Goal: Information Seeking & Learning: Learn about a topic

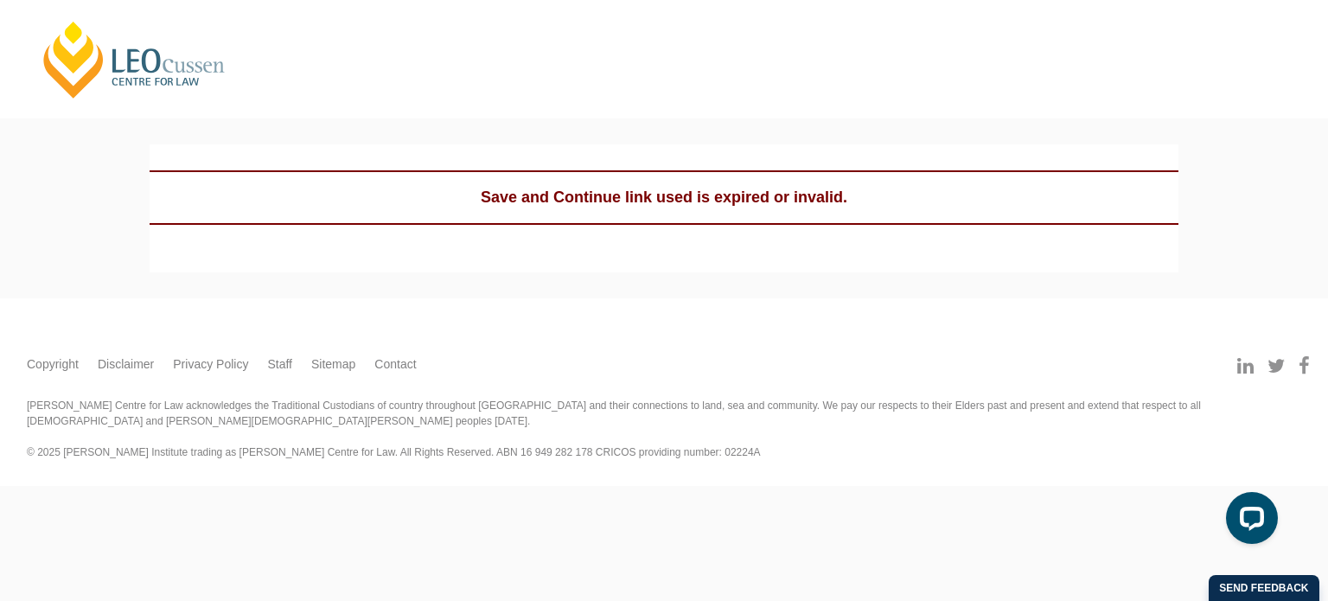
click at [156, 60] on link "[PERSON_NAME] Centre for Law" at bounding box center [134, 59] width 191 height 81
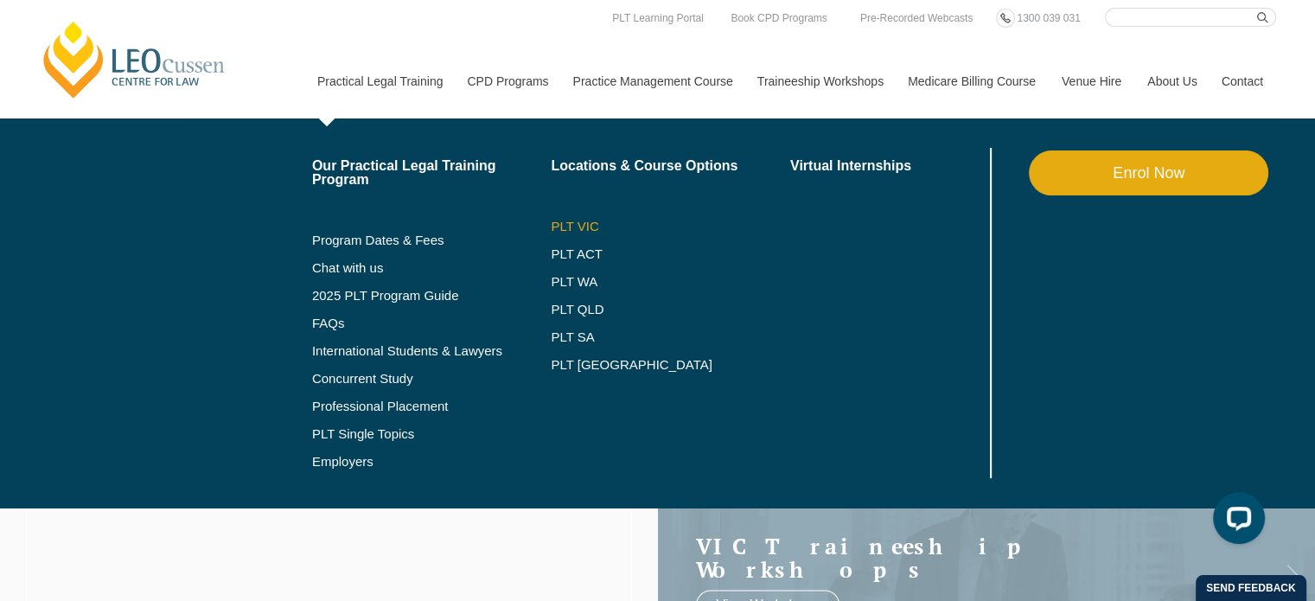
click at [581, 222] on link "PLT VIC" at bounding box center [670, 227] width 239 height 14
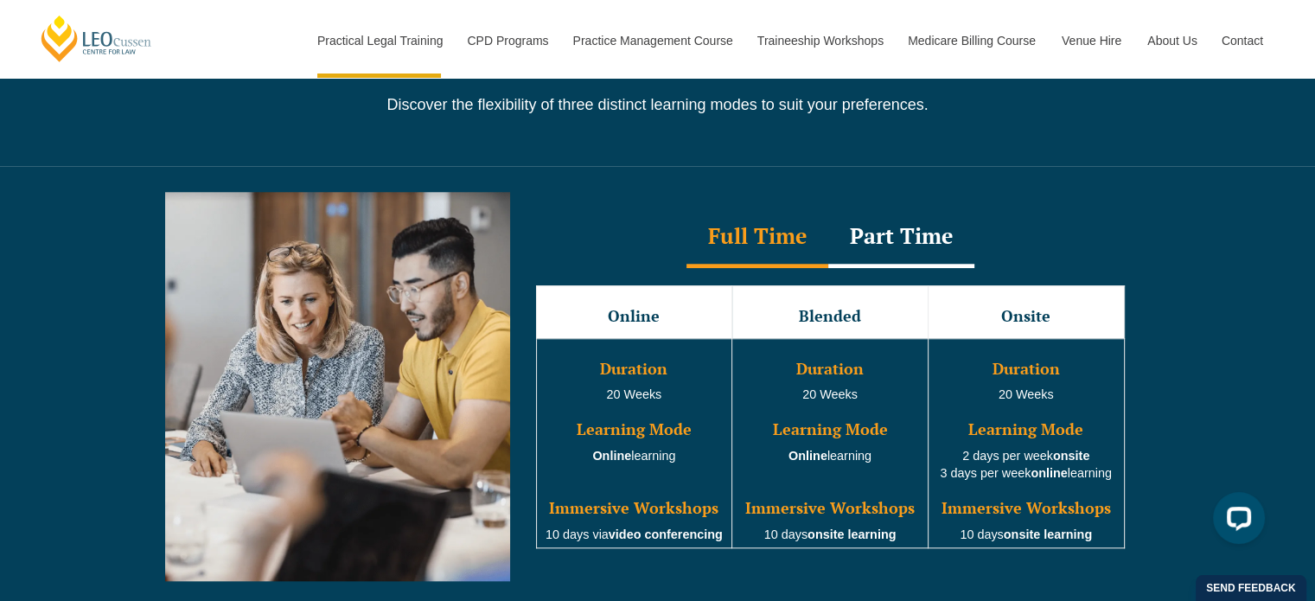
scroll to position [1556, 0]
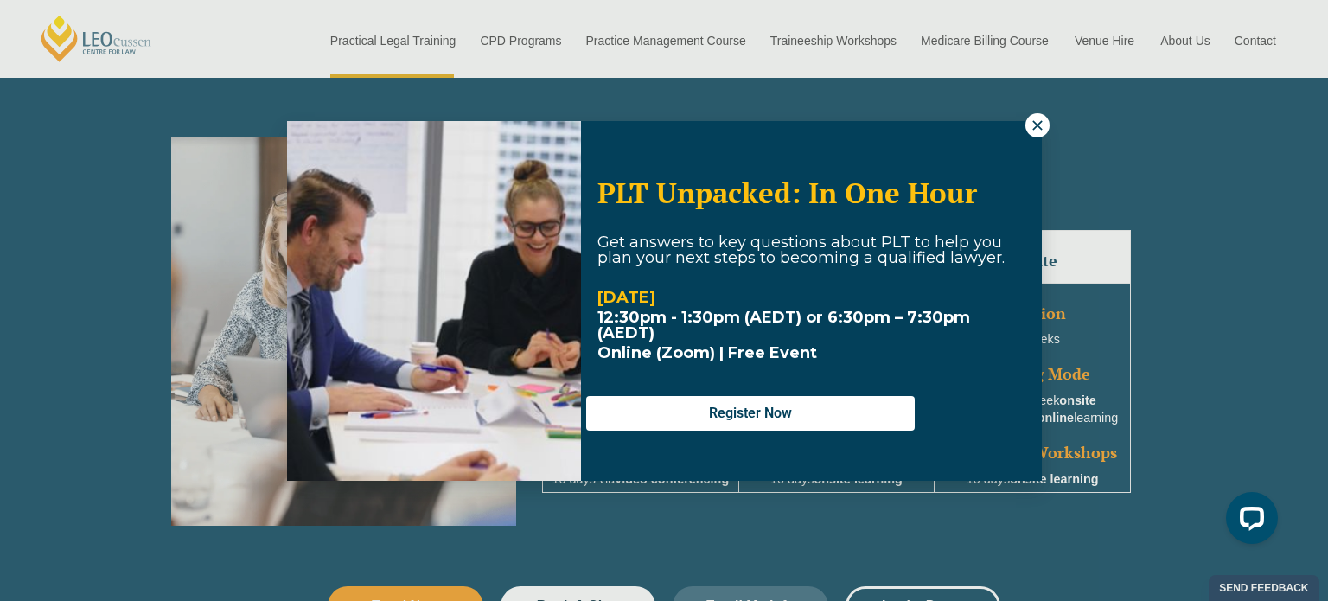
click at [1042, 119] on icon at bounding box center [1037, 126] width 16 height 16
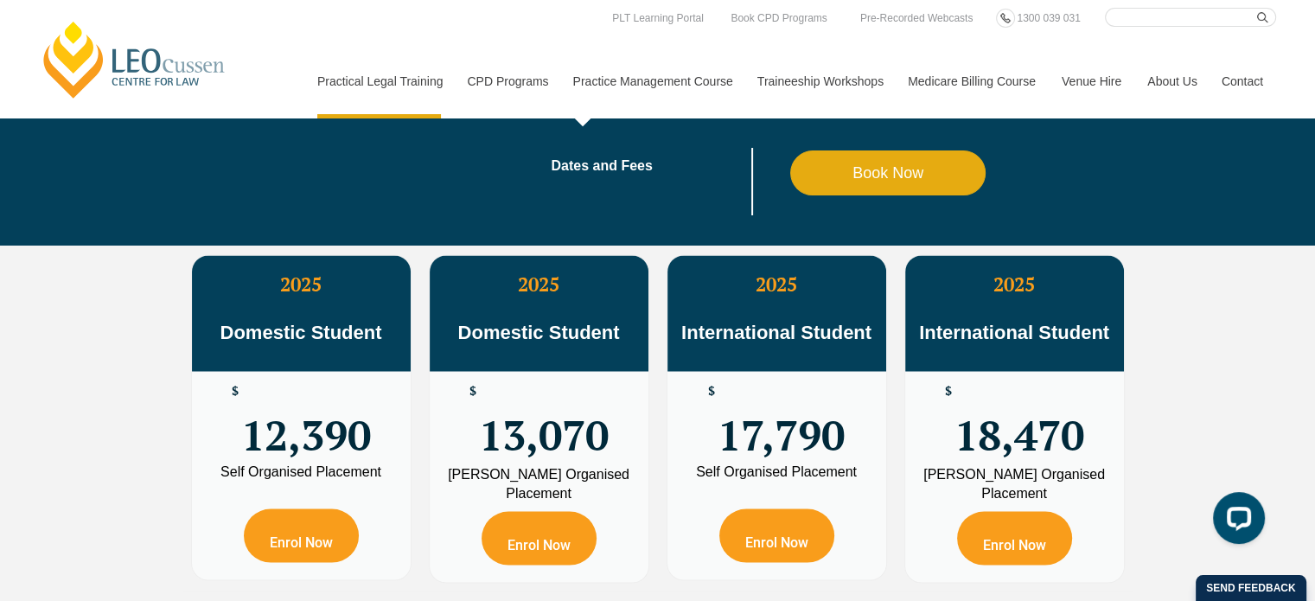
scroll to position [3025, 0]
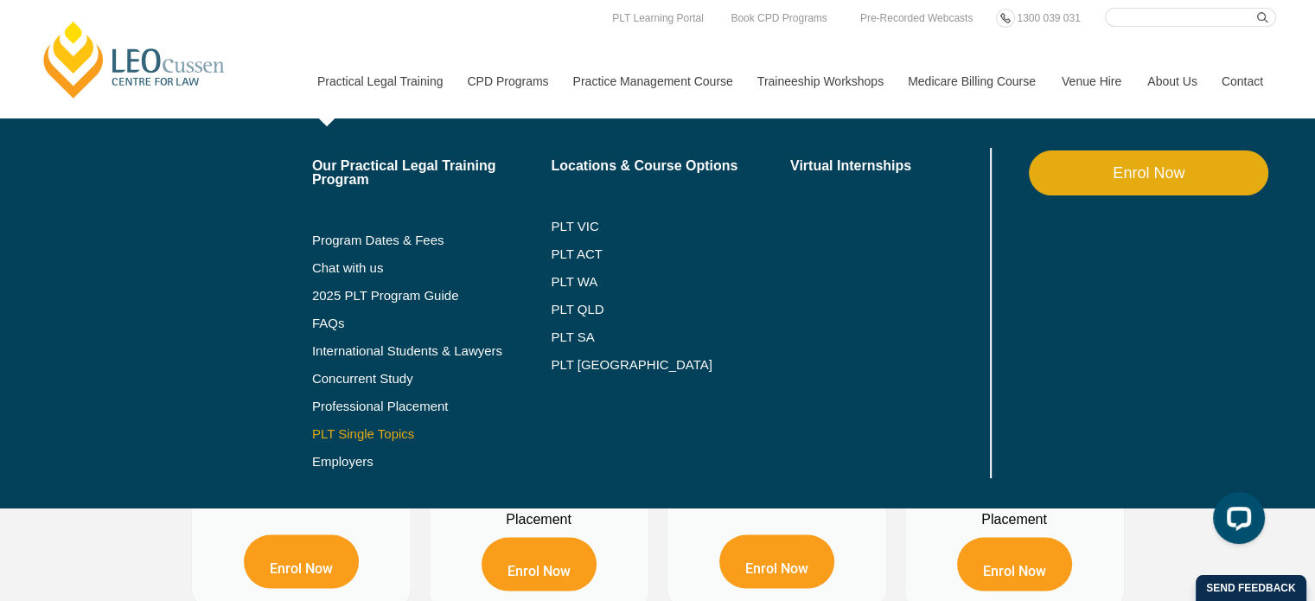
click at [375, 436] on link "PLT Single Topics" at bounding box center [431, 434] width 239 height 14
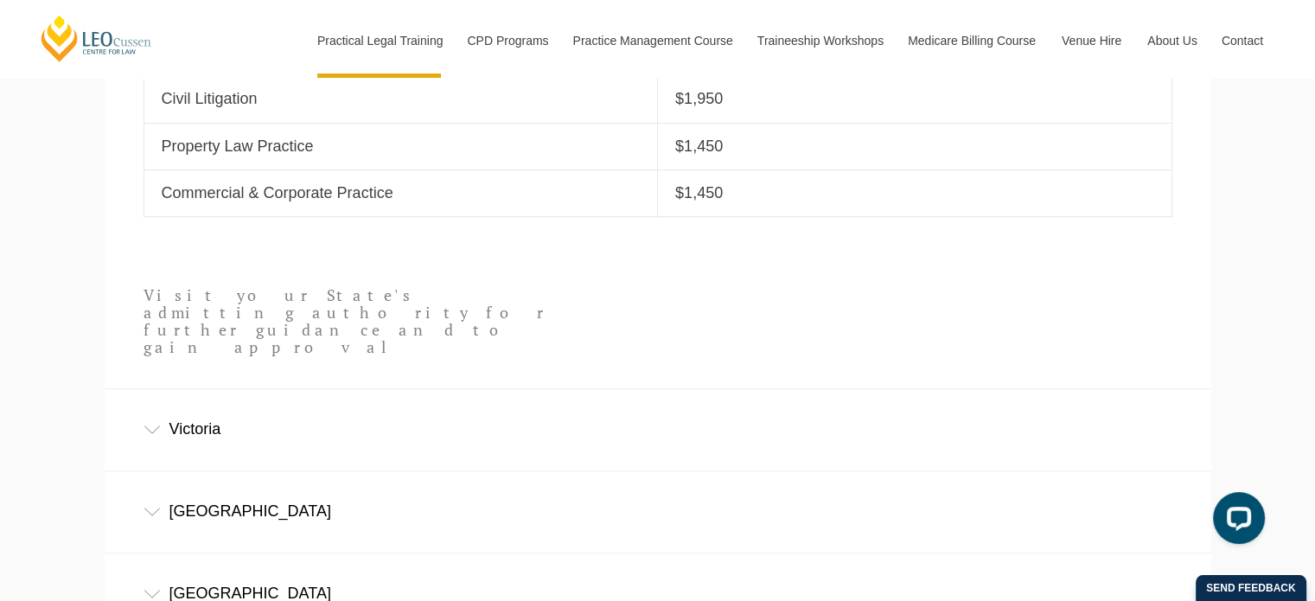
scroll to position [951, 0]
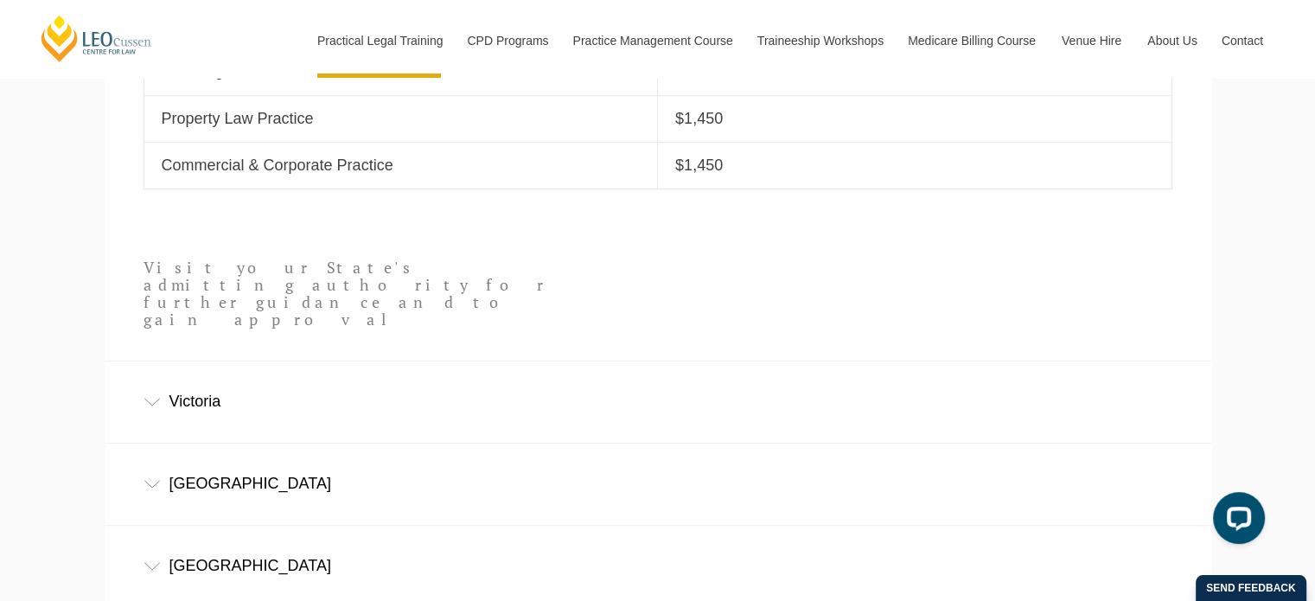
click at [155, 380] on div "Victoria" at bounding box center [658, 401] width 1106 height 80
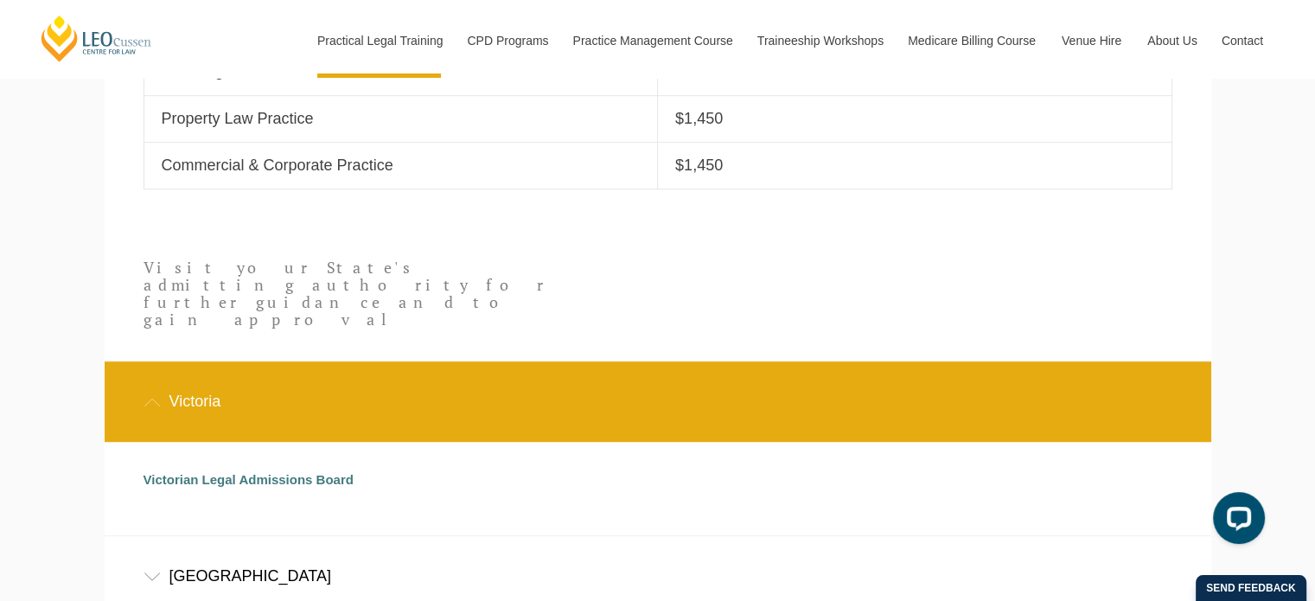
click at [155, 380] on div "Victoria" at bounding box center [658, 401] width 1106 height 80
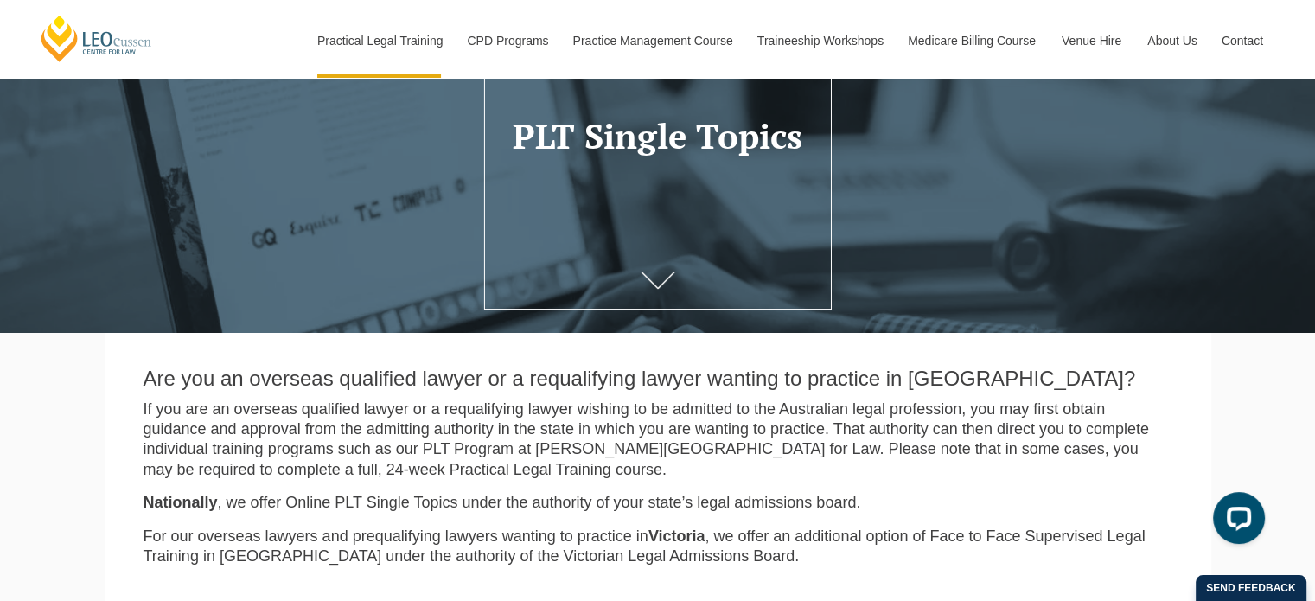
scroll to position [0, 0]
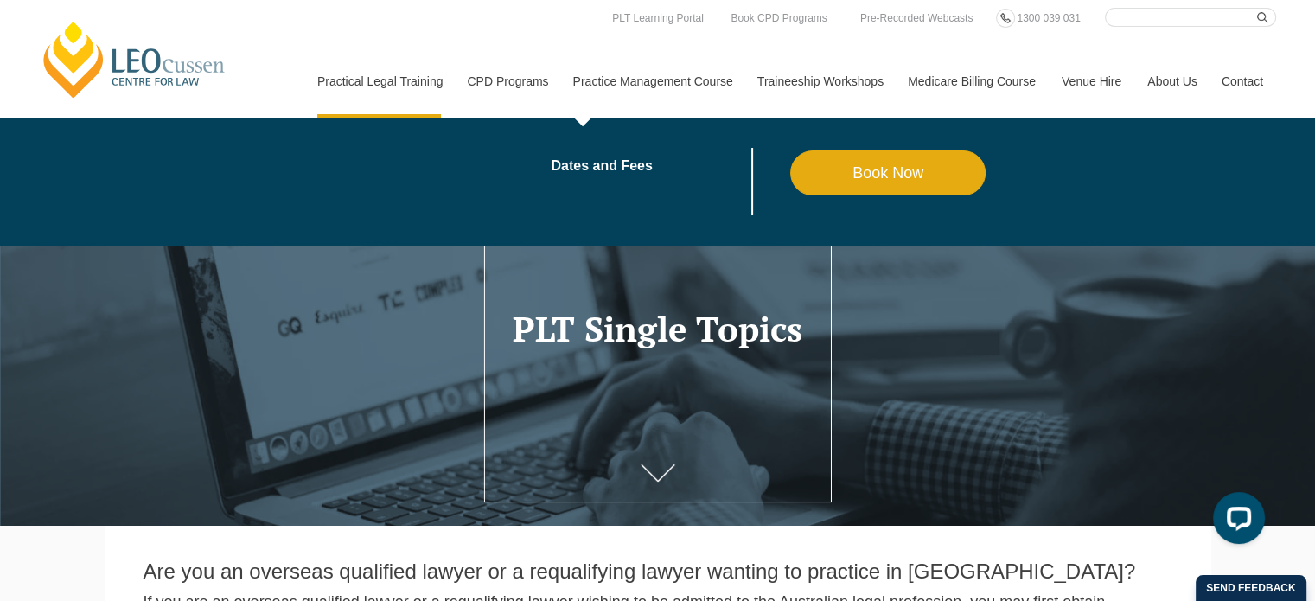
click at [623, 81] on link "Practice Management Course" at bounding box center [652, 81] width 184 height 74
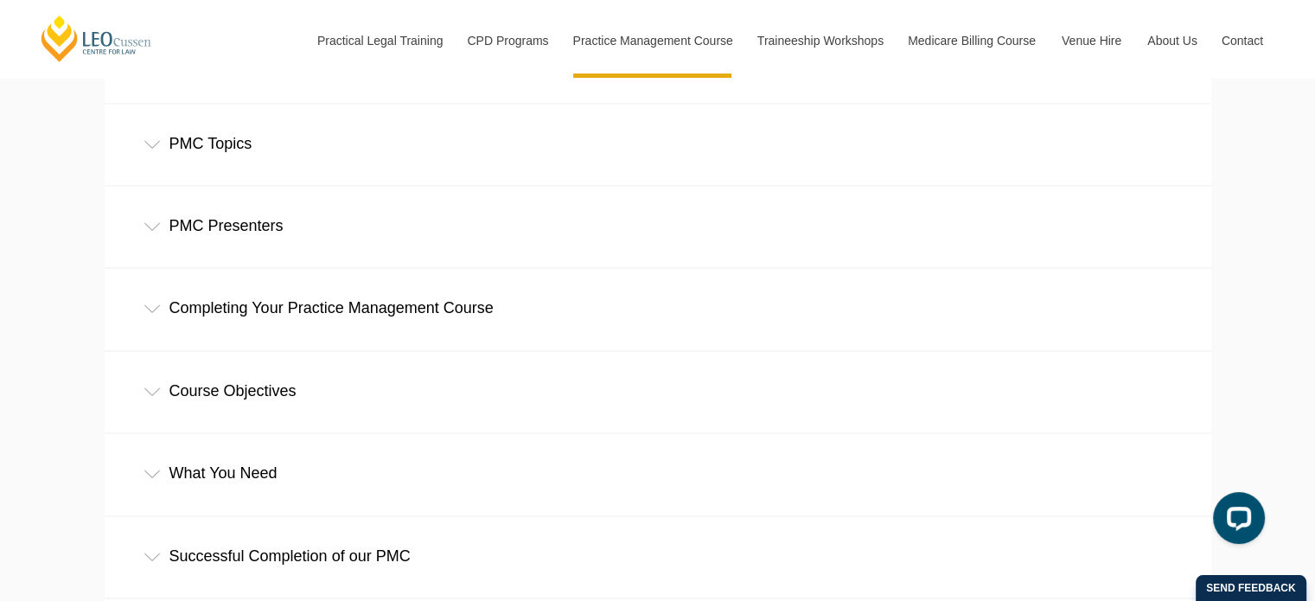
scroll to position [2420, 0]
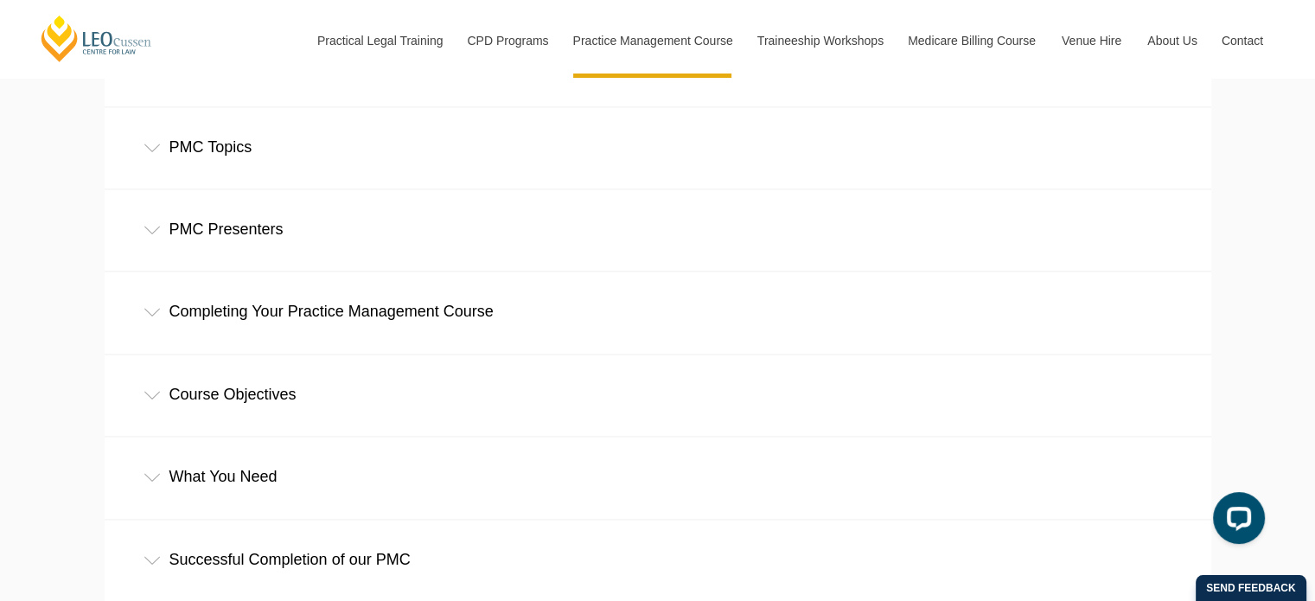
click at [261, 388] on div "Course Objectives" at bounding box center [658, 394] width 1106 height 80
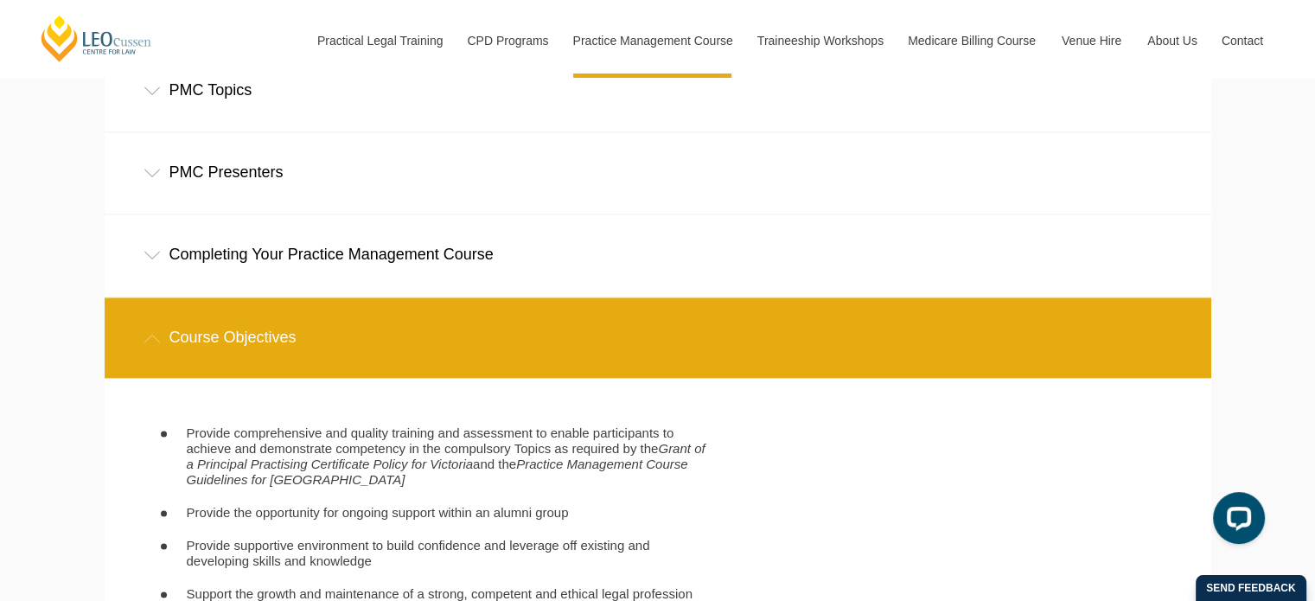
scroll to position [2334, 0]
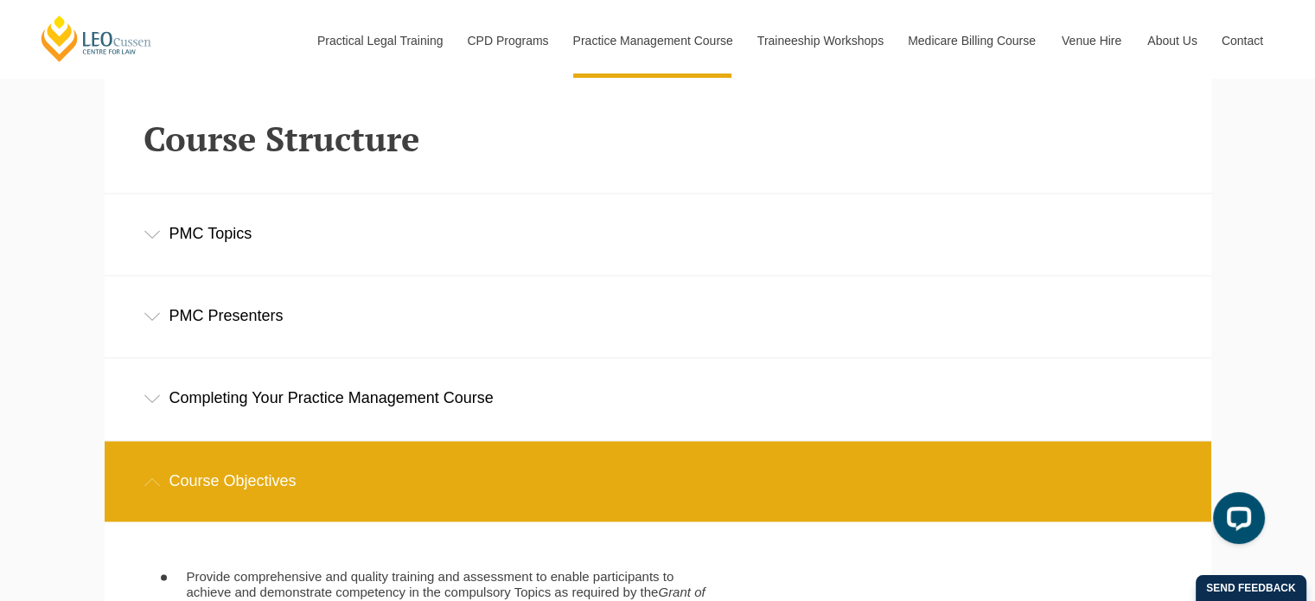
click at [236, 238] on div "PMC Topics" at bounding box center [658, 234] width 1106 height 80
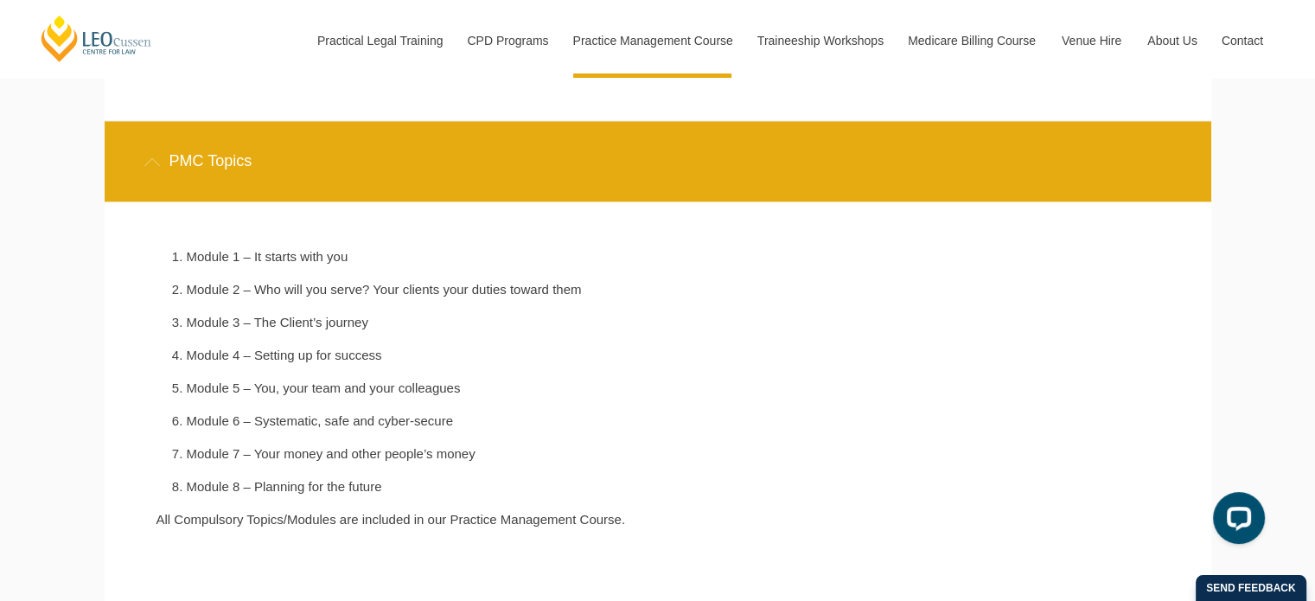
scroll to position [2420, 0]
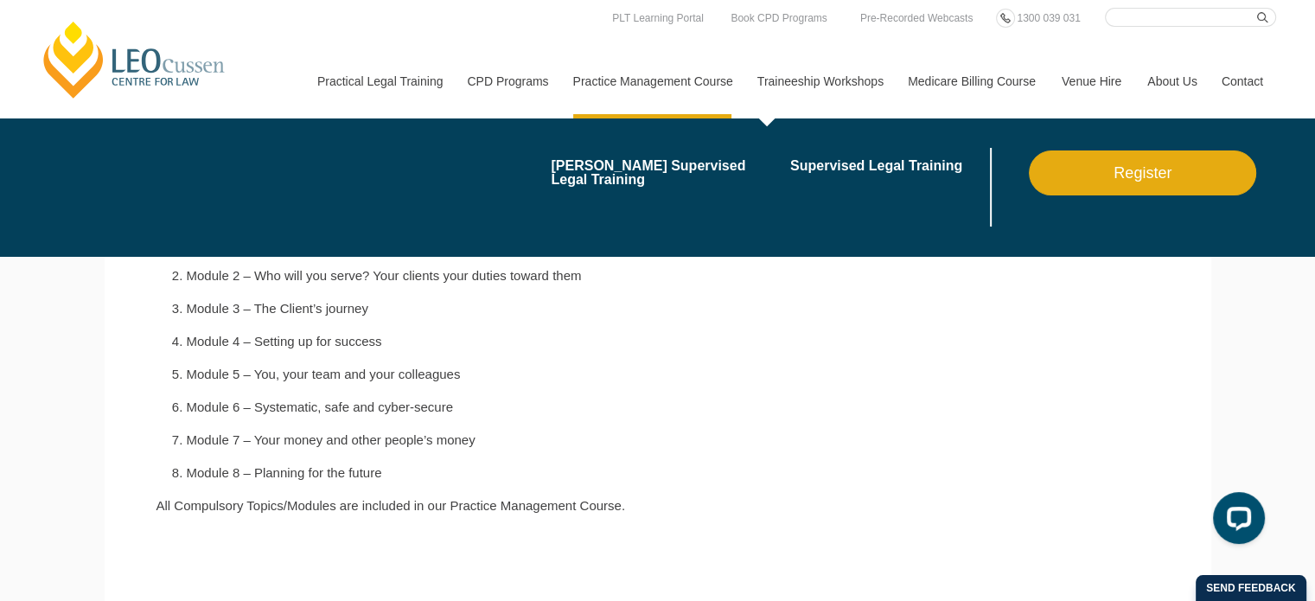
click at [839, 75] on link "Traineeship Workshops" at bounding box center [819, 81] width 150 height 74
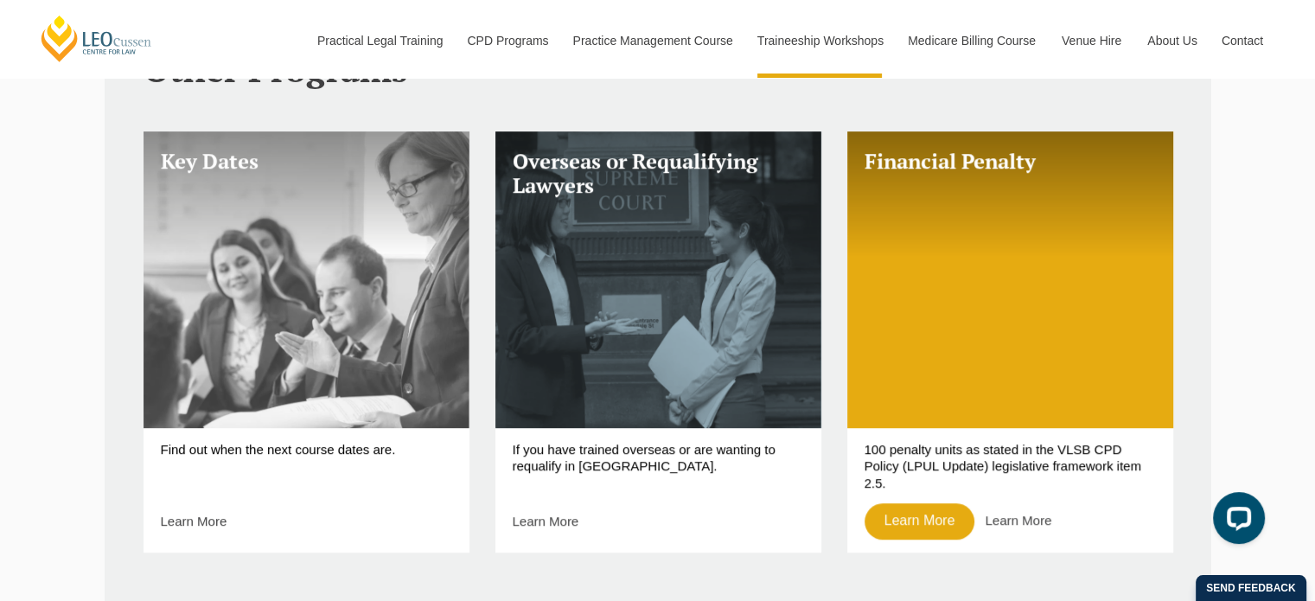
scroll to position [553, 0]
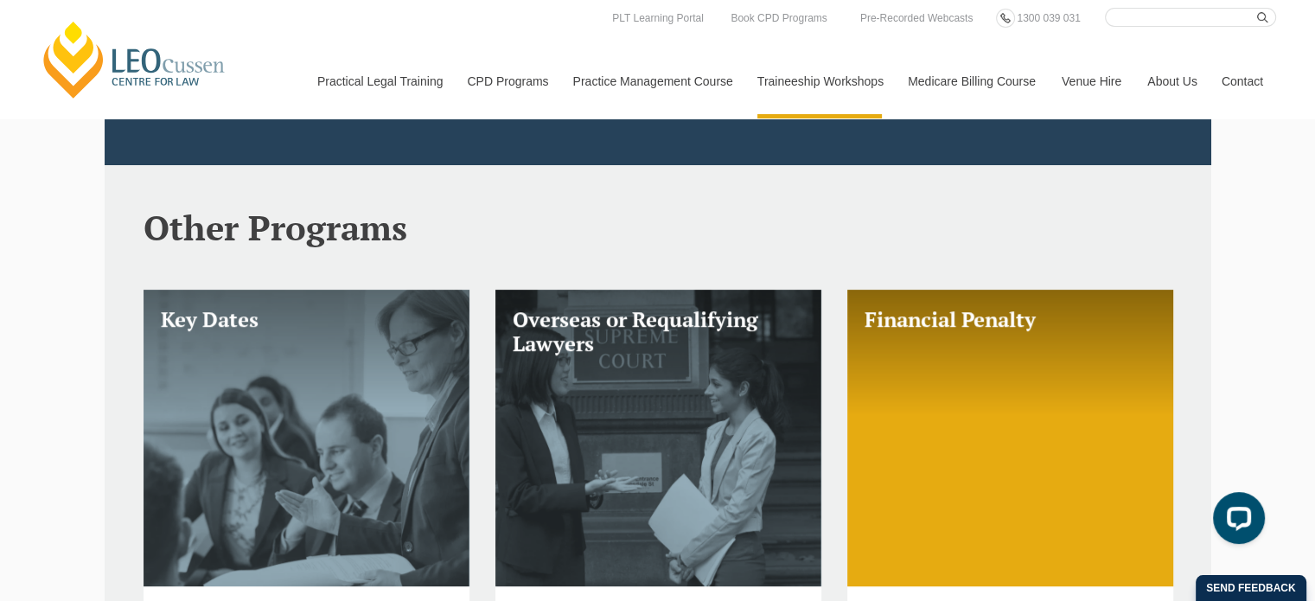
click at [943, 78] on link "Medicare Billing Course" at bounding box center [972, 81] width 154 height 74
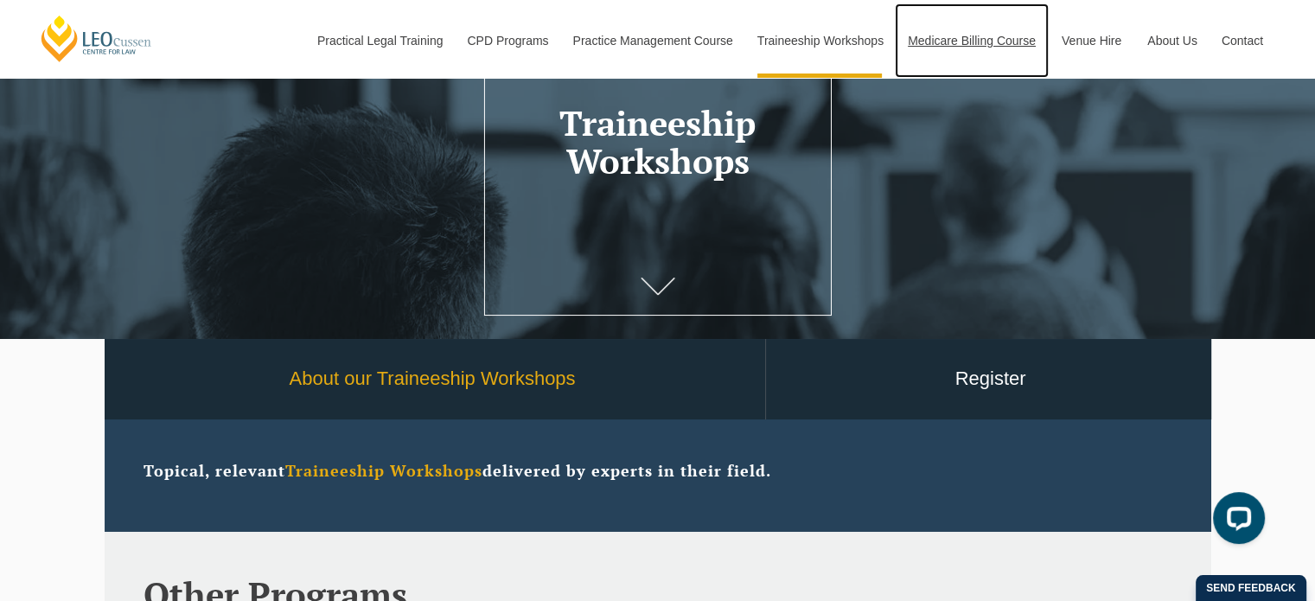
scroll to position [0, 0]
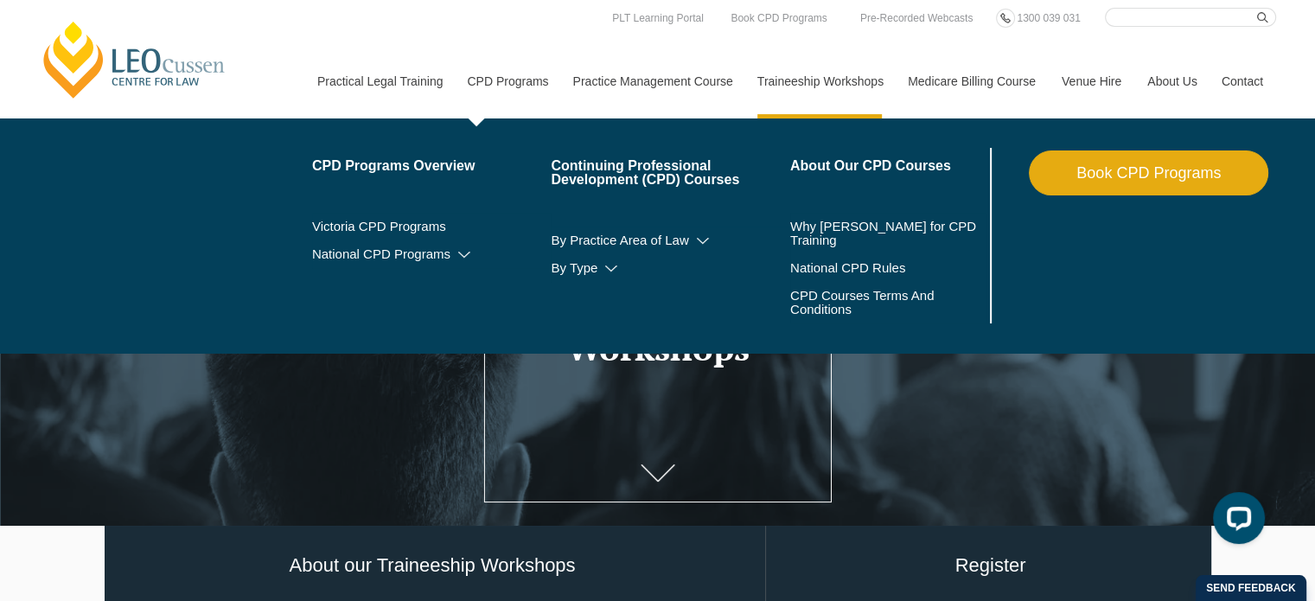
click at [525, 62] on link "CPD Programs" at bounding box center [506, 81] width 105 height 74
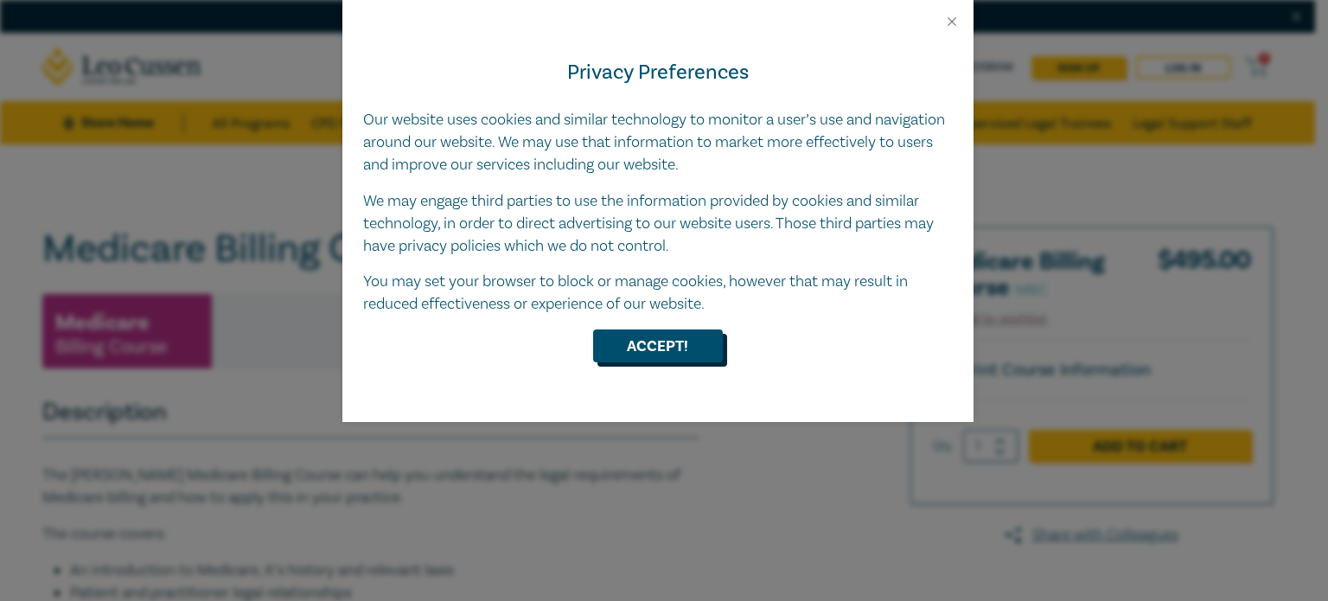
click at [640, 353] on button "Accept!" at bounding box center [658, 345] width 130 height 33
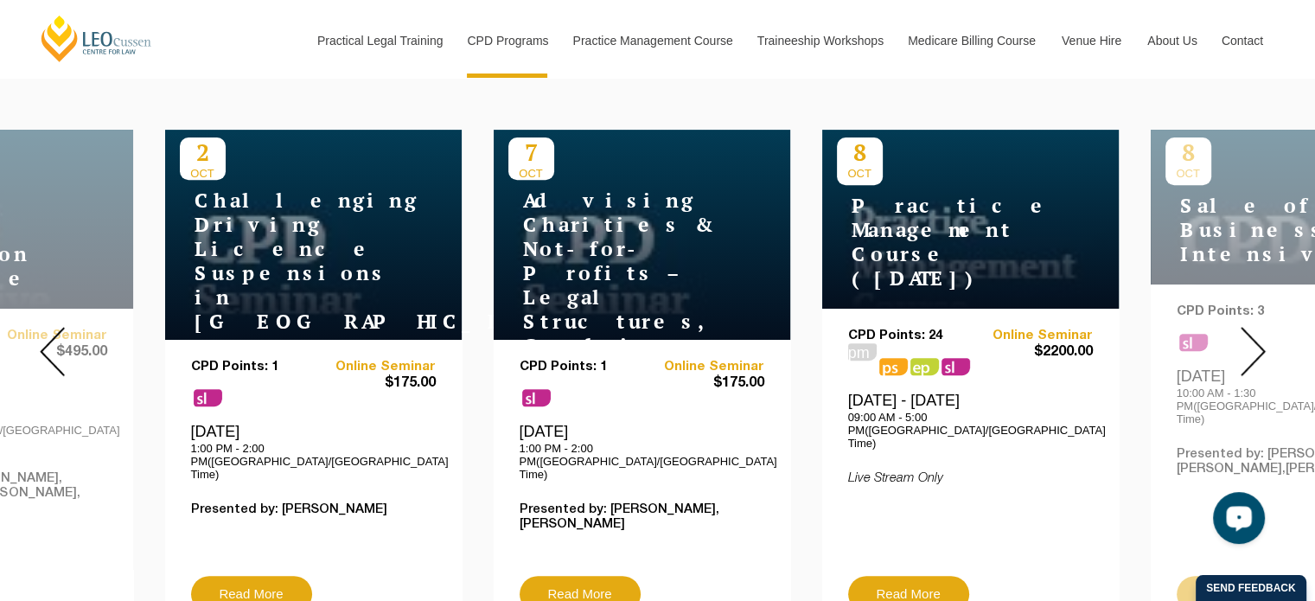
scroll to position [691, 0]
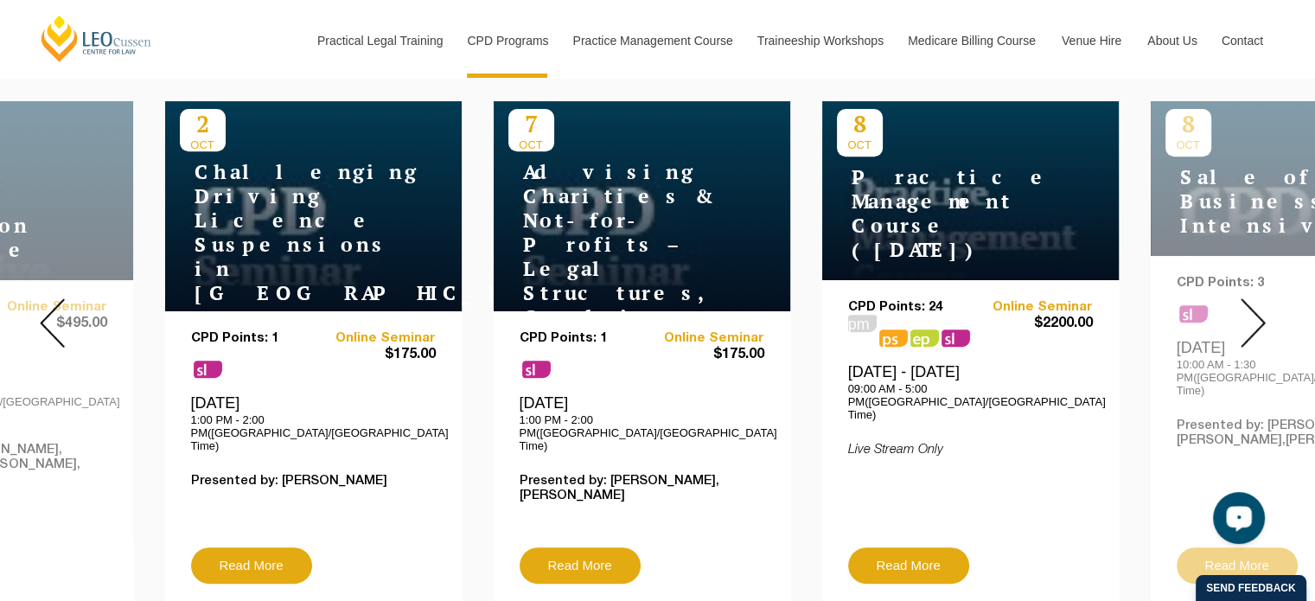
click at [48, 311] on img at bounding box center [52, 322] width 25 height 49
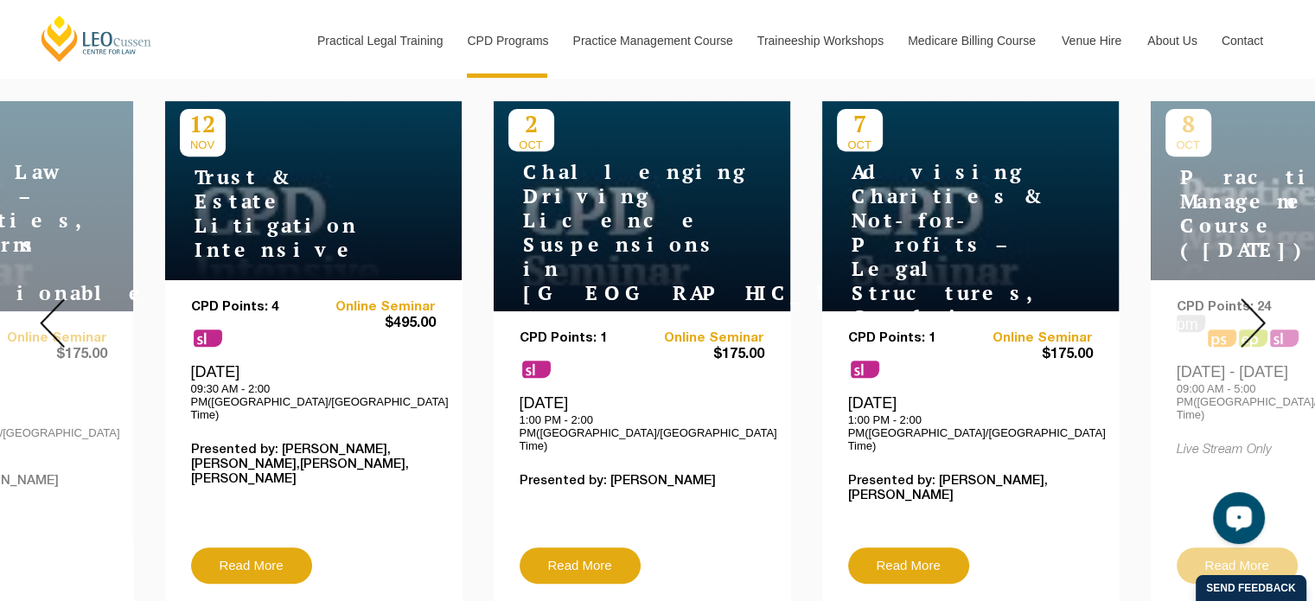
click at [43, 307] on img at bounding box center [52, 322] width 25 height 49
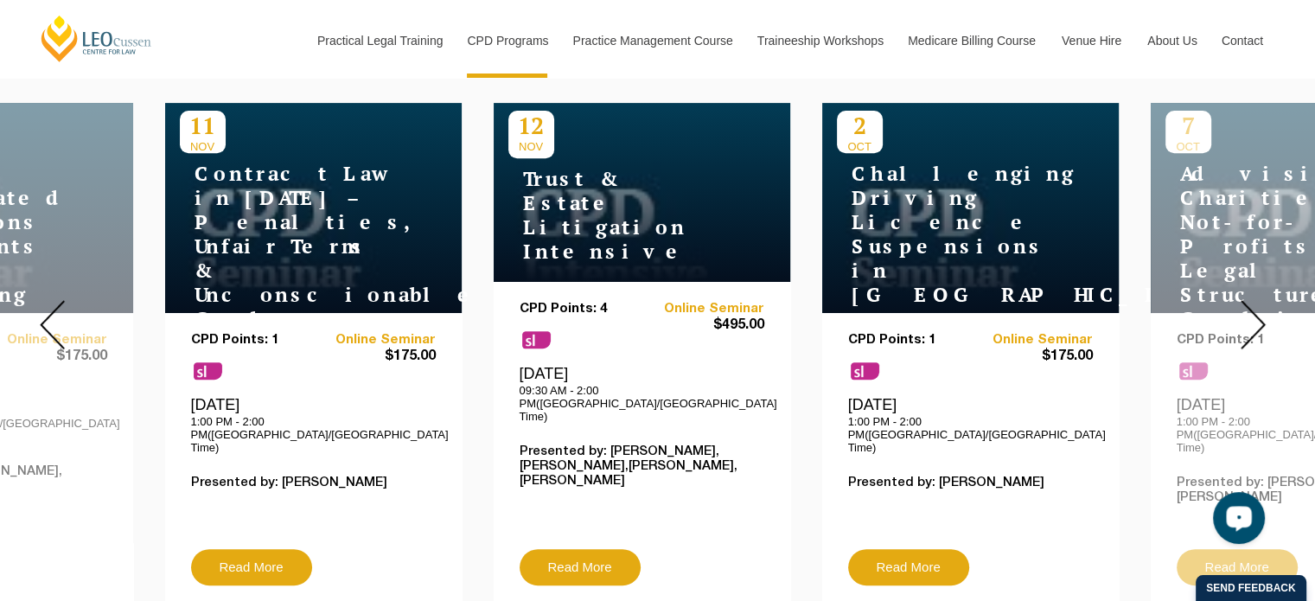
scroll to position [605, 0]
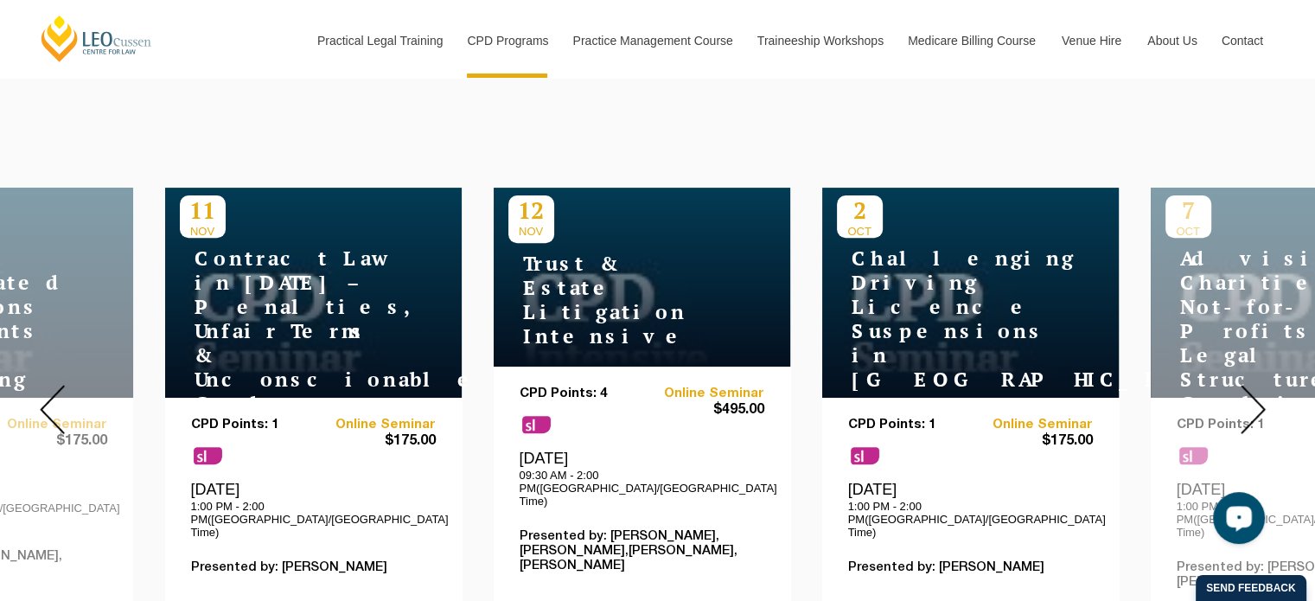
click at [44, 388] on img at bounding box center [52, 409] width 25 height 49
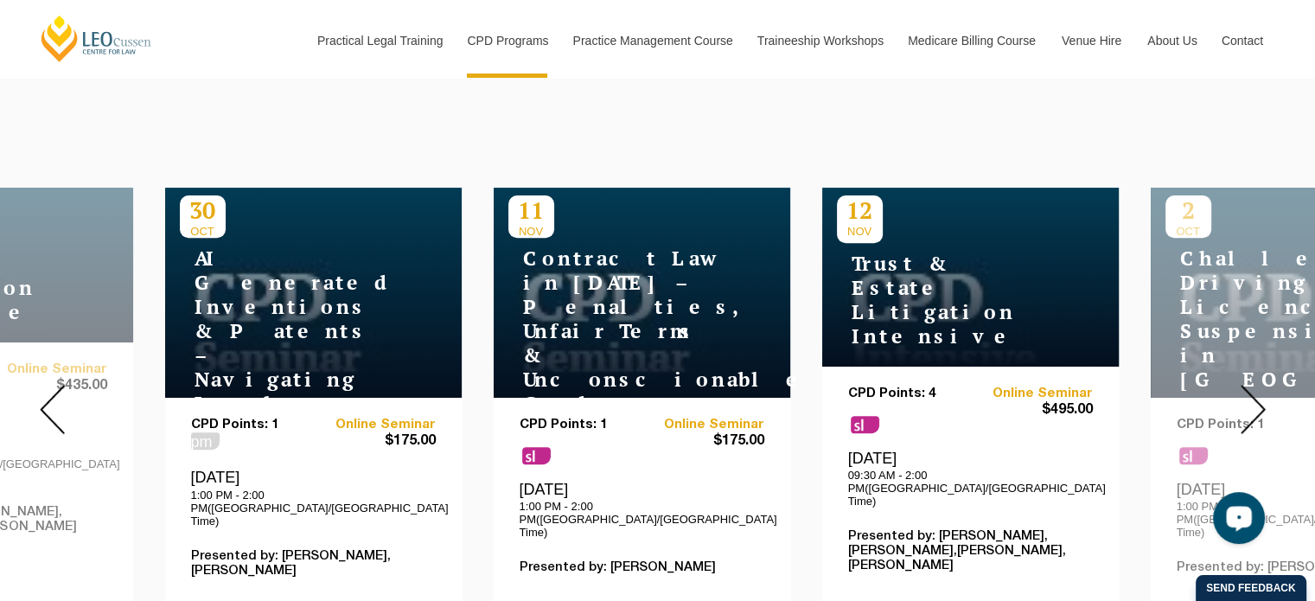
click at [48, 387] on img at bounding box center [52, 409] width 25 height 49
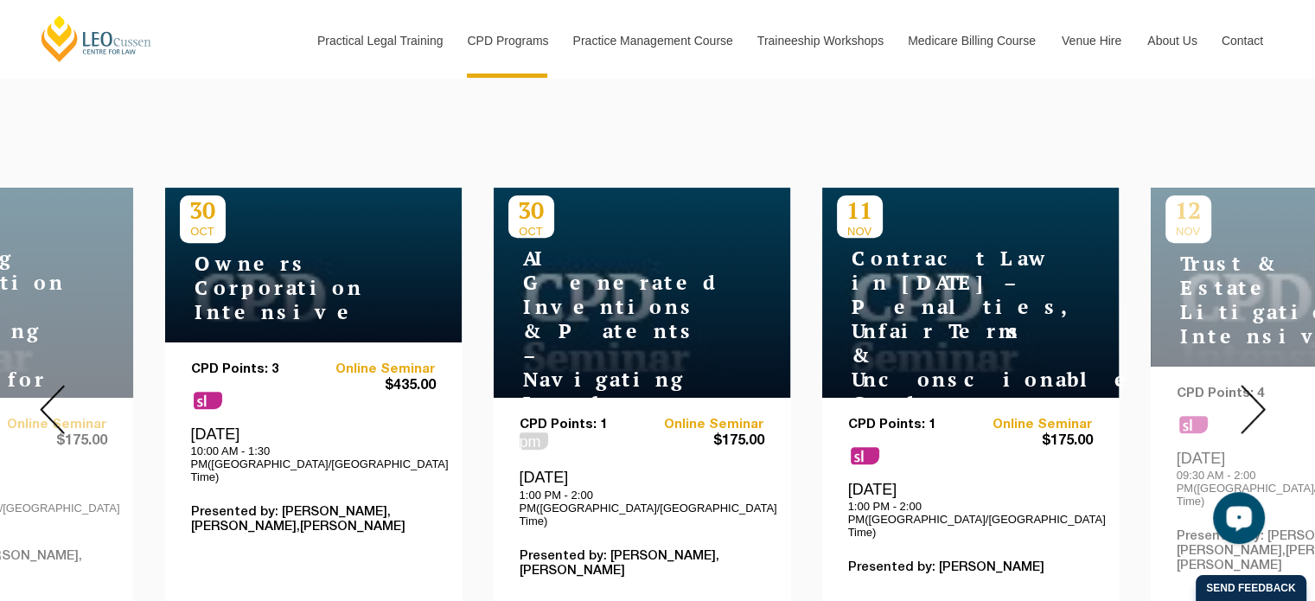
click at [46, 385] on img at bounding box center [52, 409] width 25 height 49
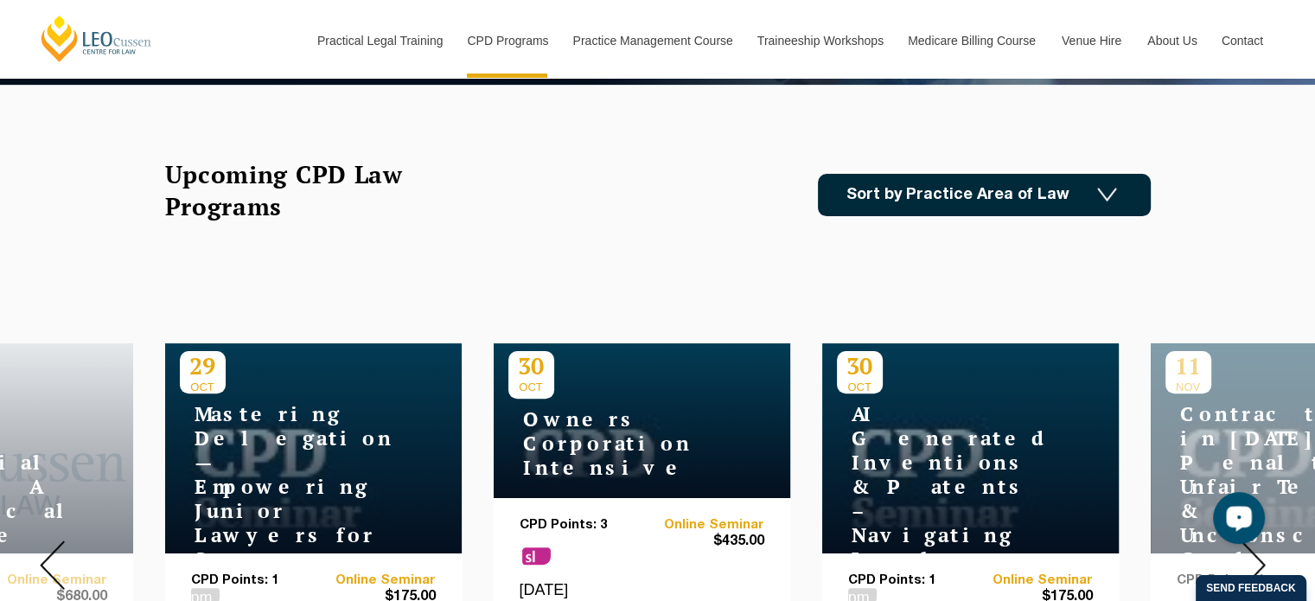
scroll to position [691, 0]
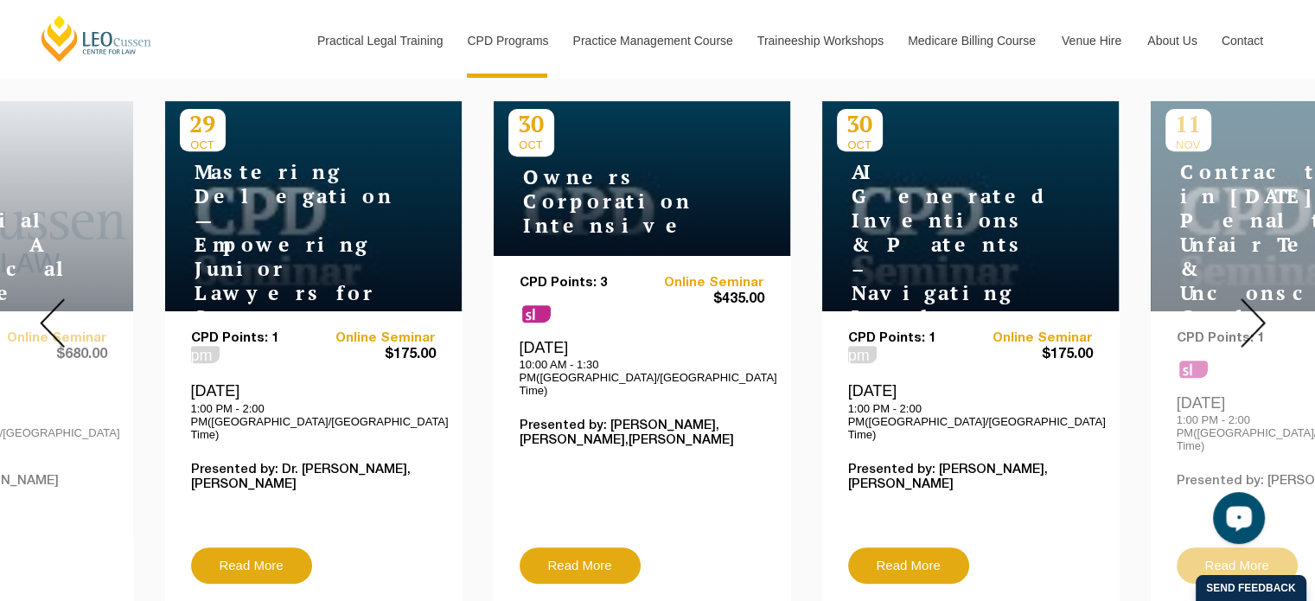
click at [50, 310] on img at bounding box center [52, 322] width 25 height 49
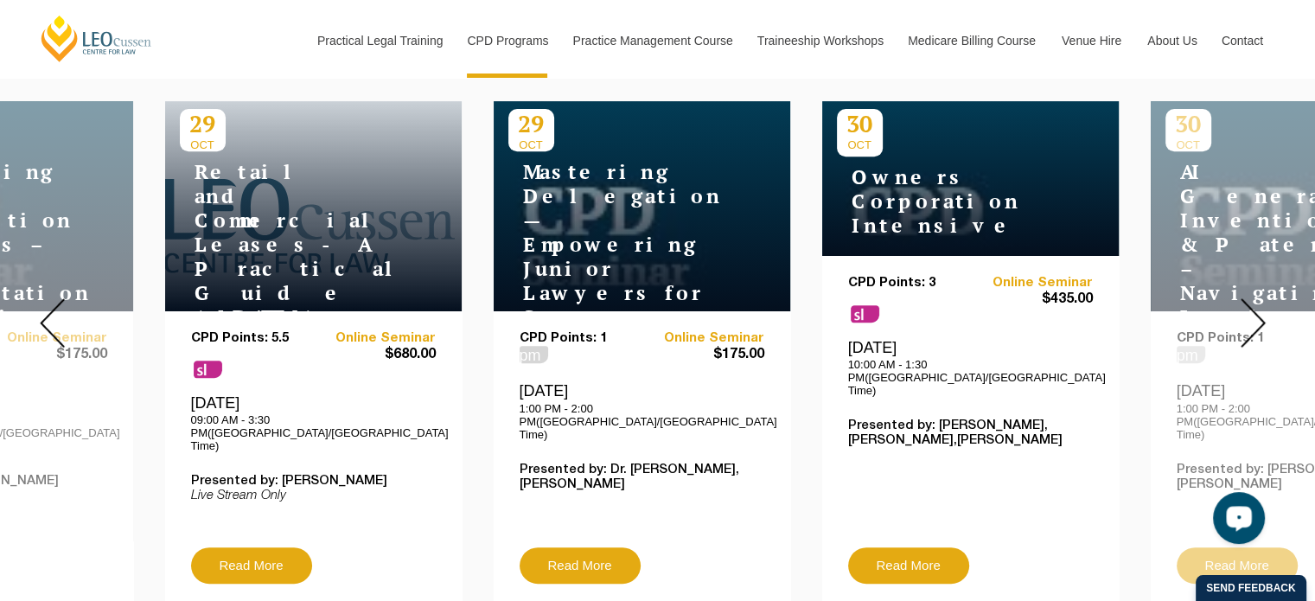
click at [50, 304] on img at bounding box center [52, 322] width 25 height 49
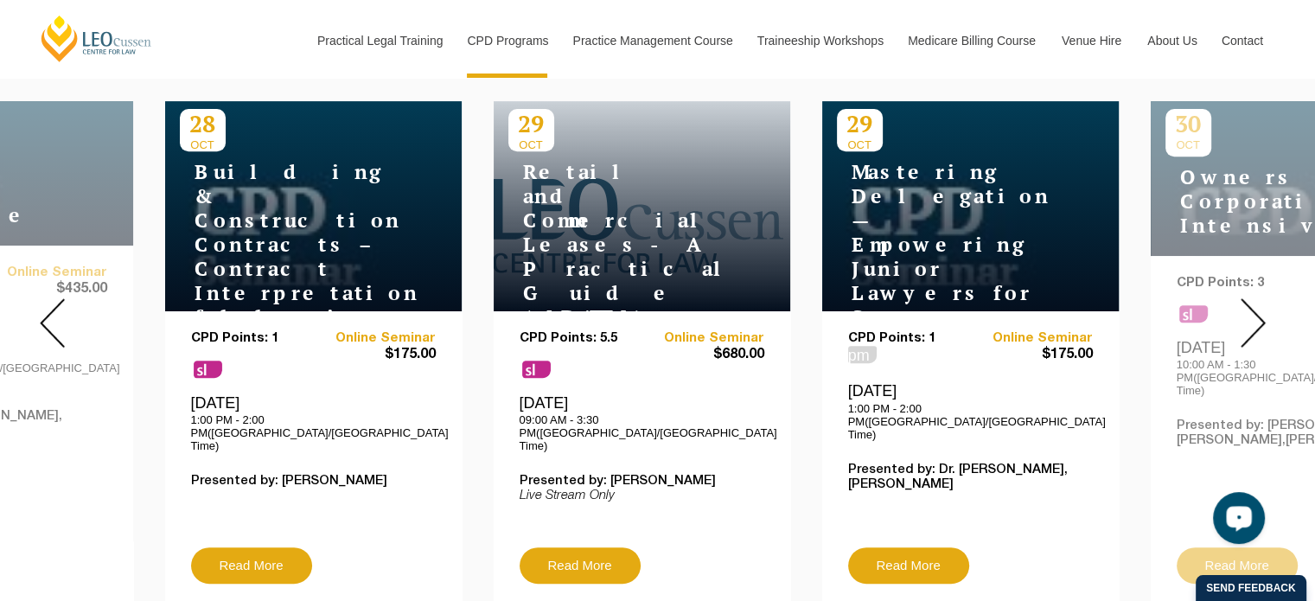
click at [45, 306] on img at bounding box center [52, 322] width 25 height 49
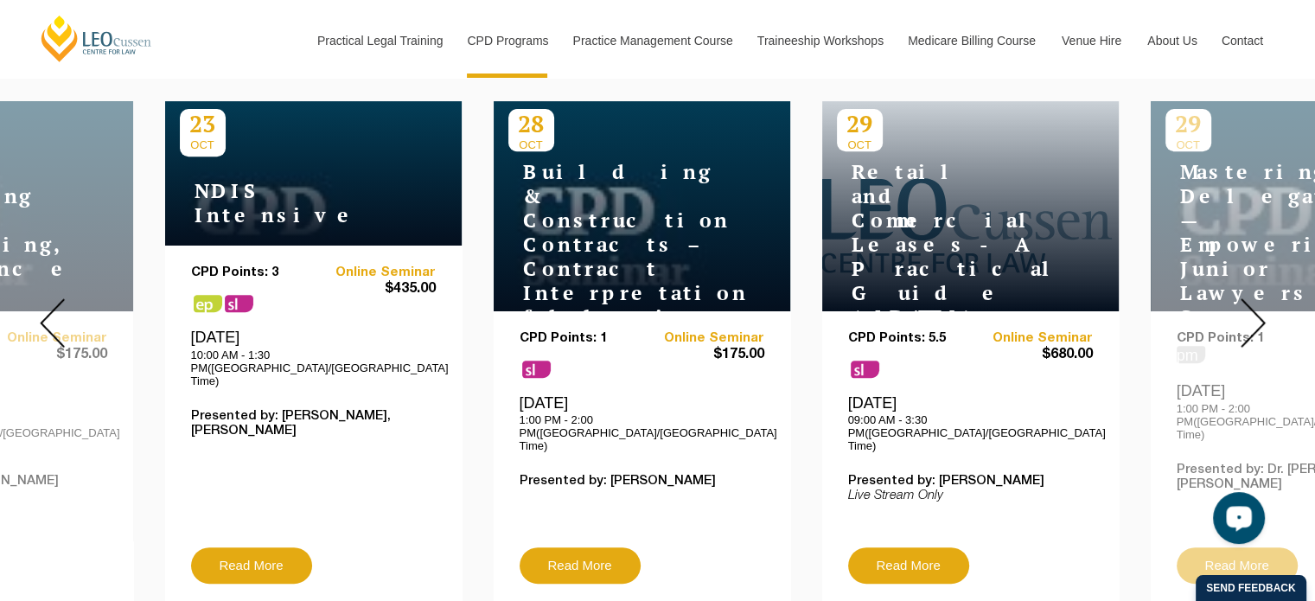
click at [41, 300] on img at bounding box center [52, 322] width 25 height 49
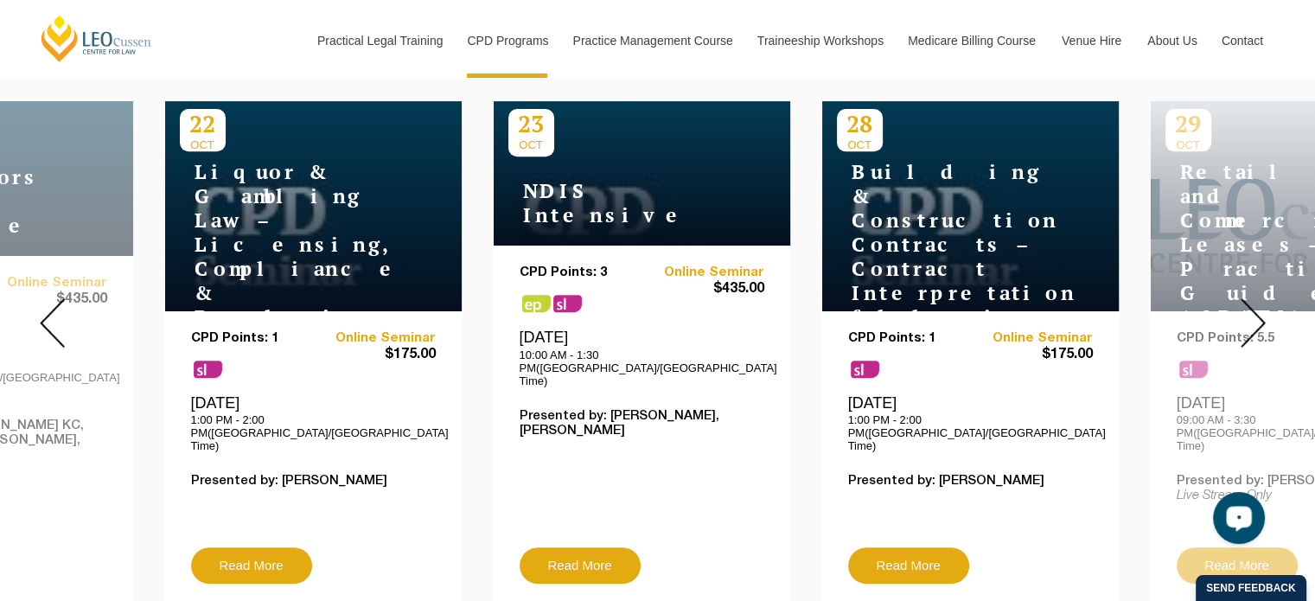
click at [43, 305] on img at bounding box center [52, 322] width 25 height 49
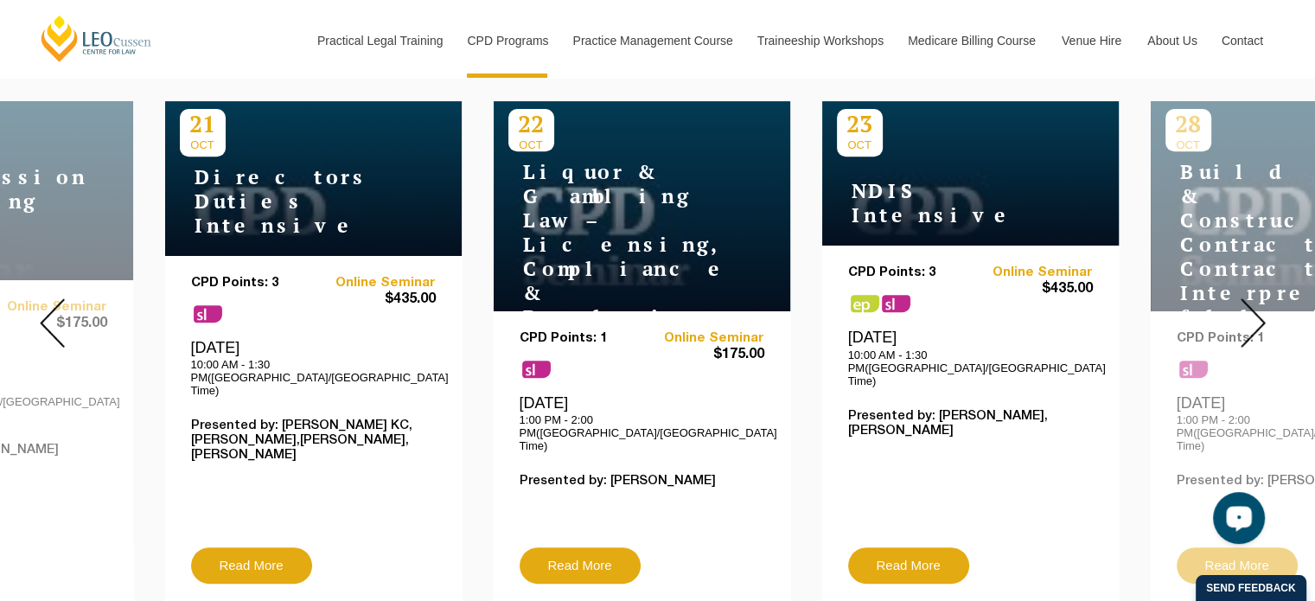
click at [43, 305] on img at bounding box center [52, 322] width 25 height 49
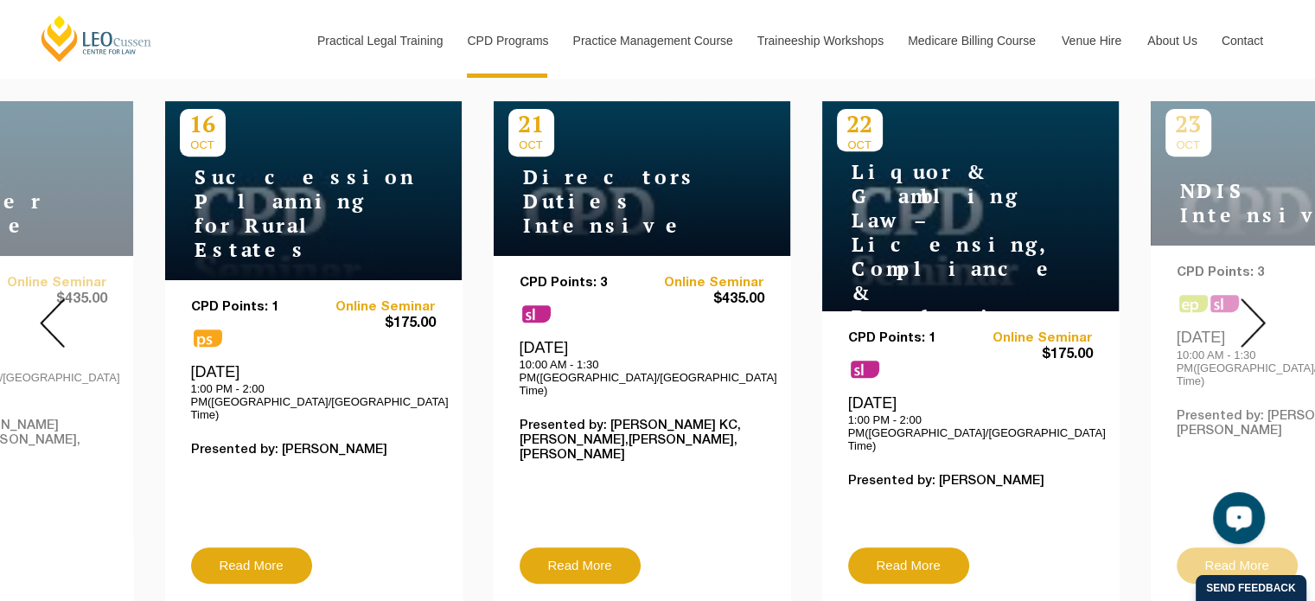
click at [43, 305] on img at bounding box center [52, 322] width 25 height 49
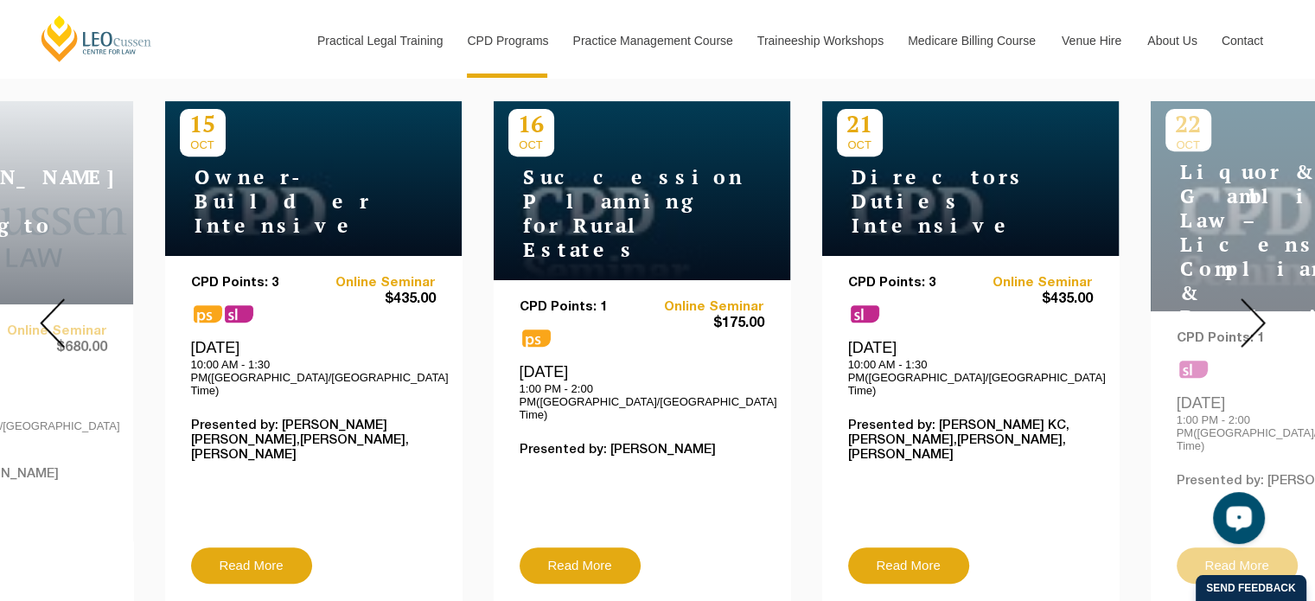
click at [43, 305] on img at bounding box center [52, 322] width 25 height 49
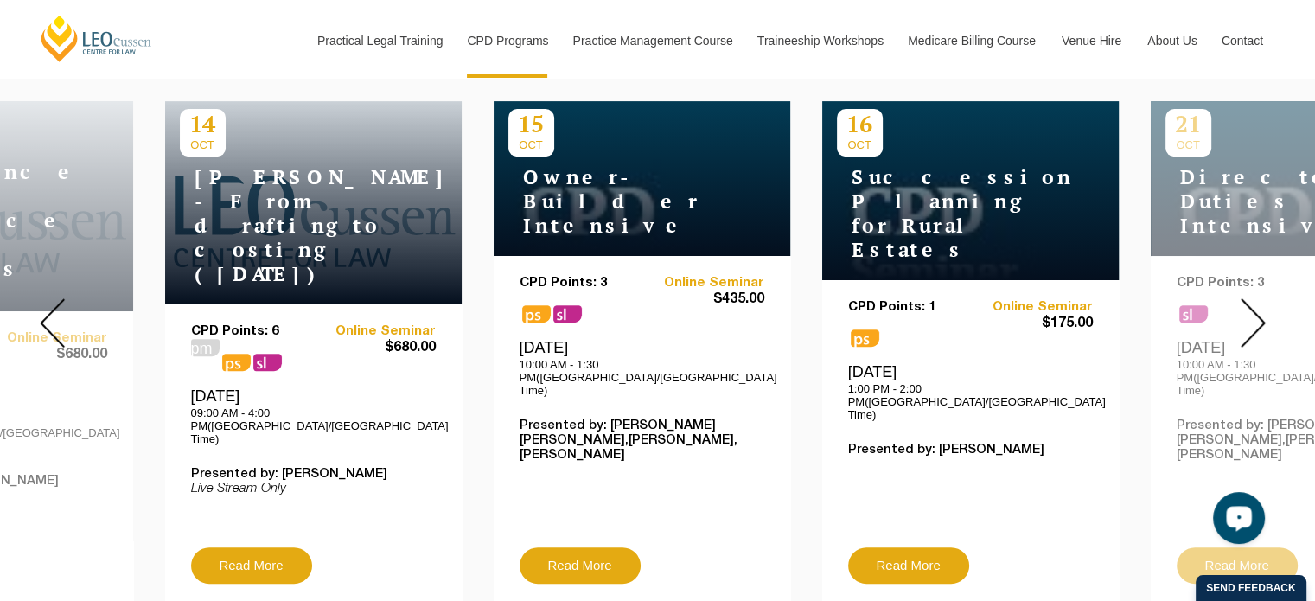
click at [38, 302] on div at bounding box center [52, 323] width 104 height 590
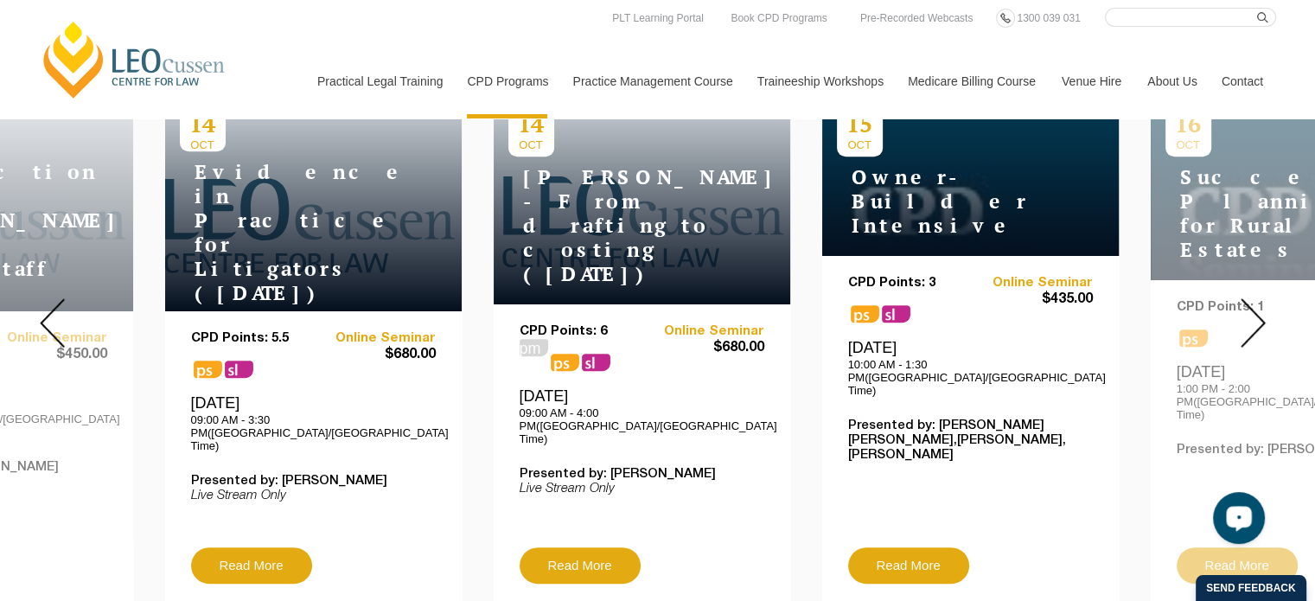
scroll to position [605, 0]
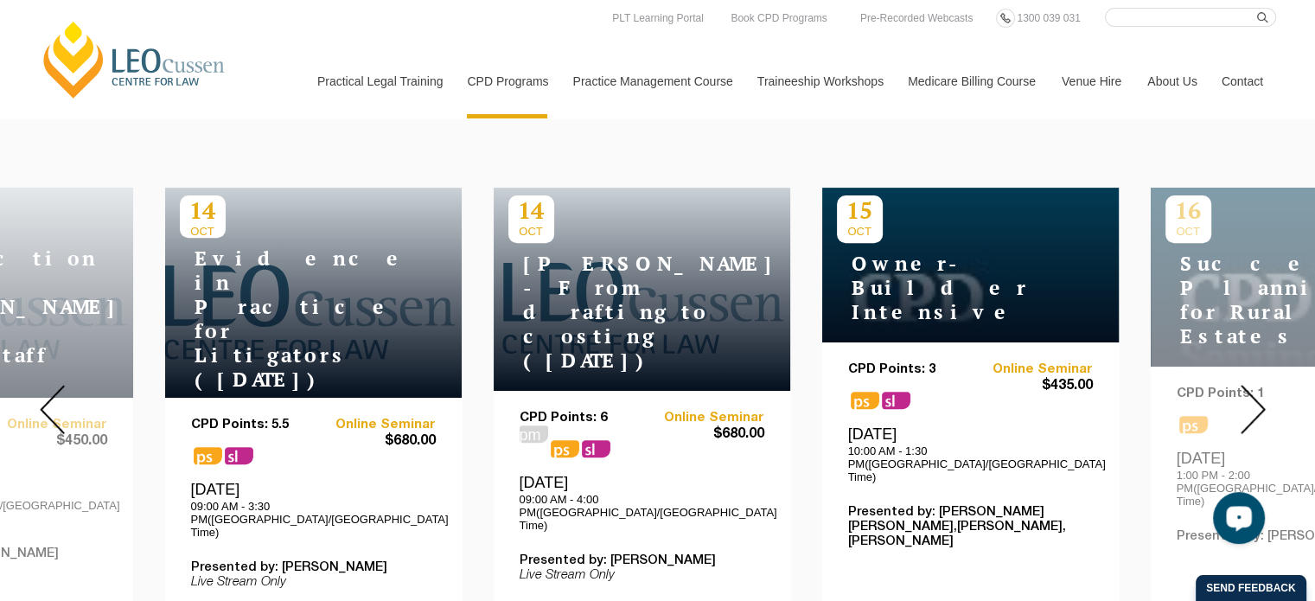
click at [42, 398] on img at bounding box center [52, 409] width 25 height 49
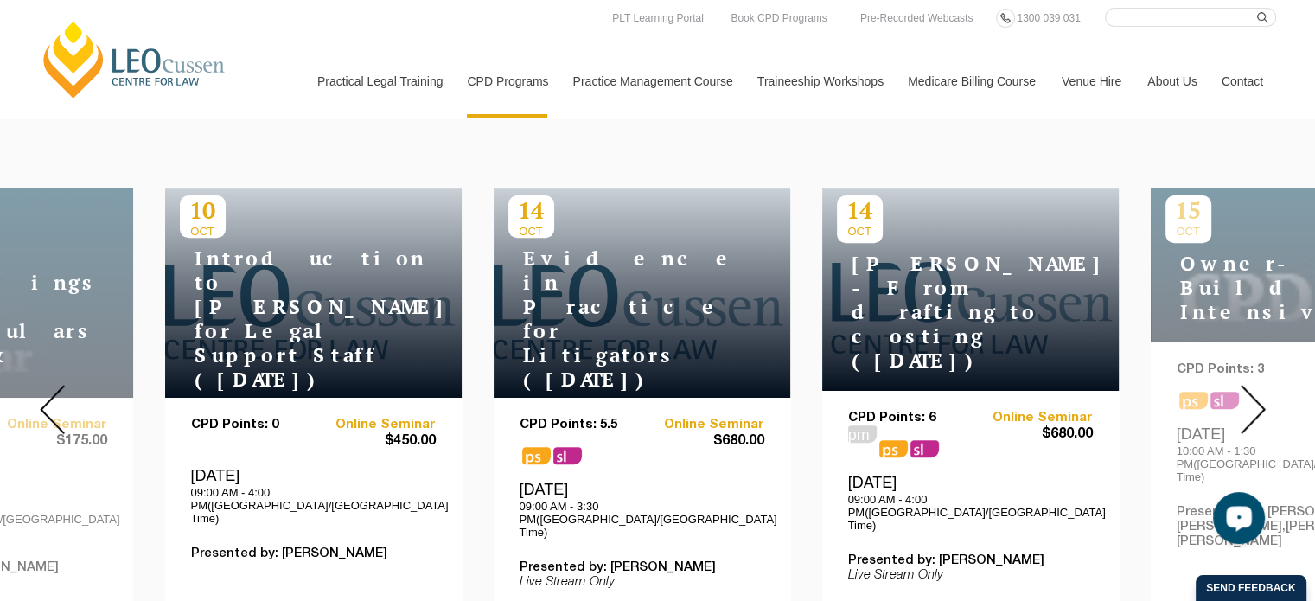
click at [42, 398] on img at bounding box center [52, 409] width 25 height 49
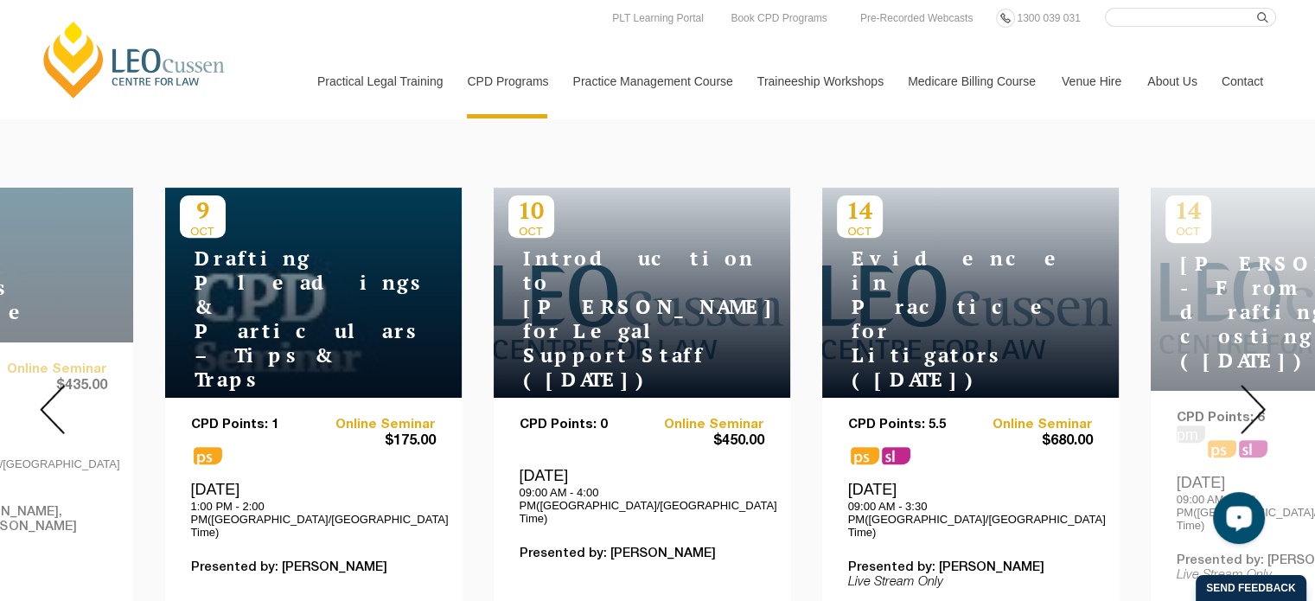
click at [45, 385] on img at bounding box center [52, 409] width 25 height 49
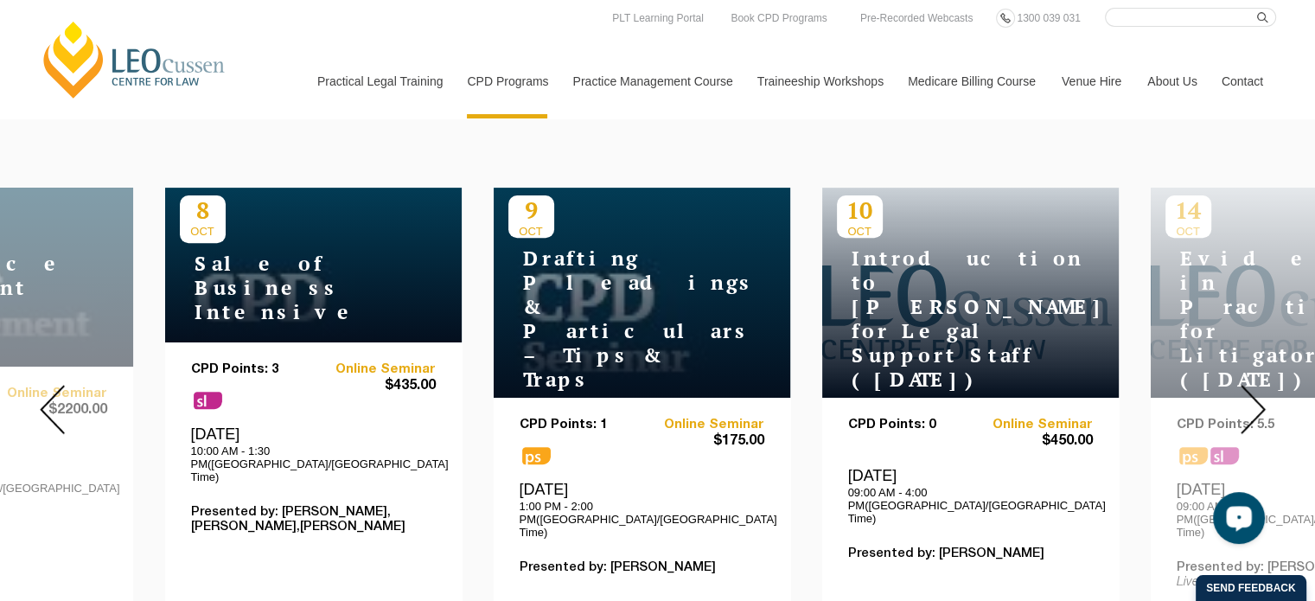
click at [50, 390] on img at bounding box center [52, 409] width 25 height 49
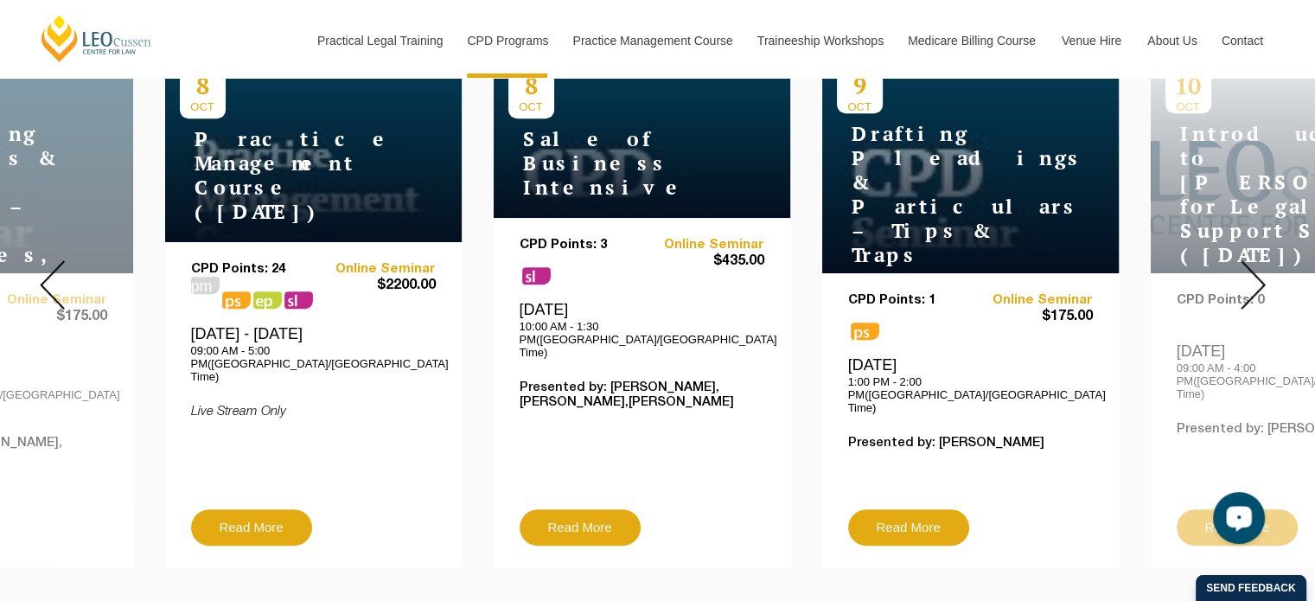
scroll to position [691, 0]
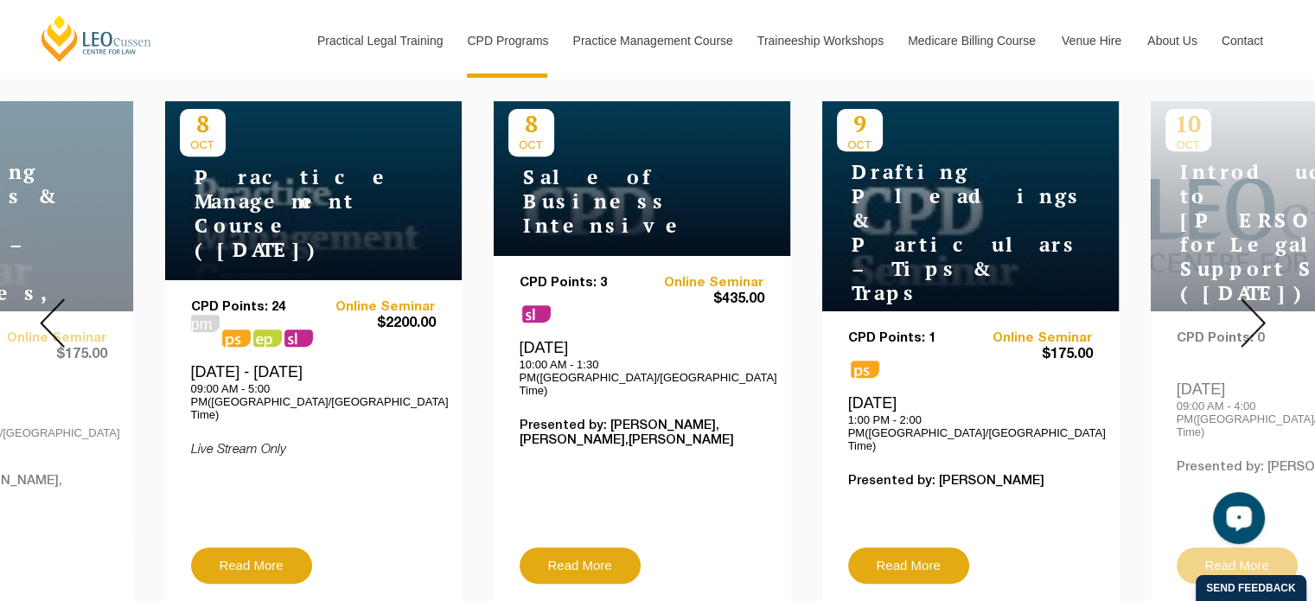
click at [41, 302] on img at bounding box center [52, 322] width 25 height 49
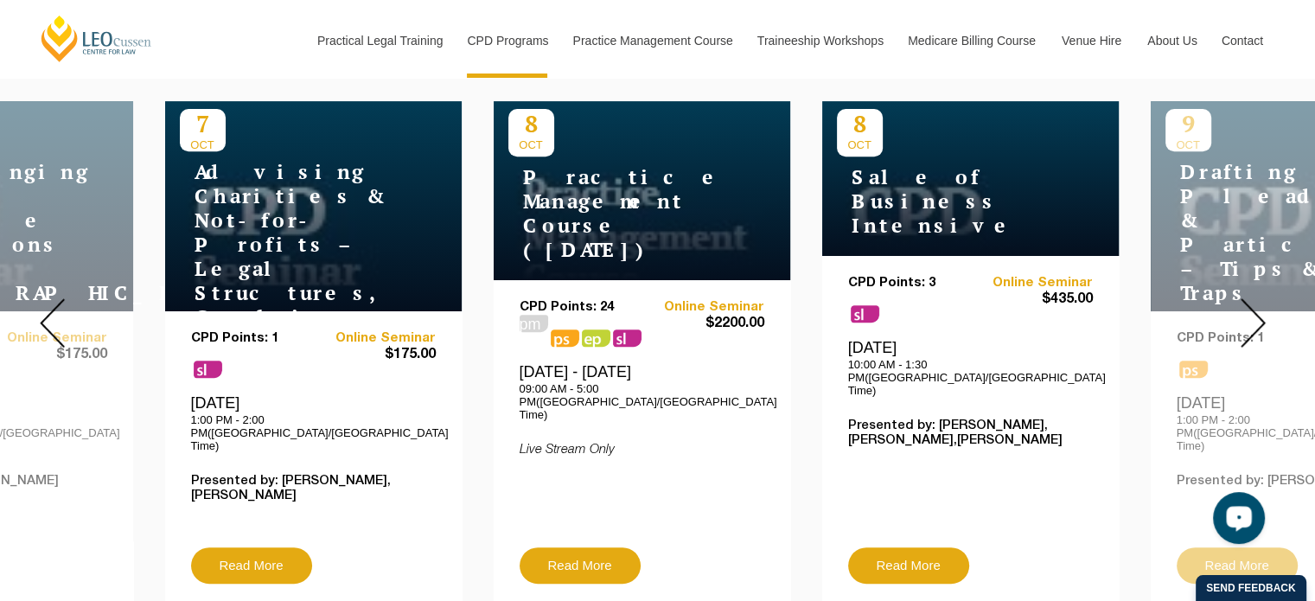
click at [41, 302] on img at bounding box center [52, 322] width 25 height 49
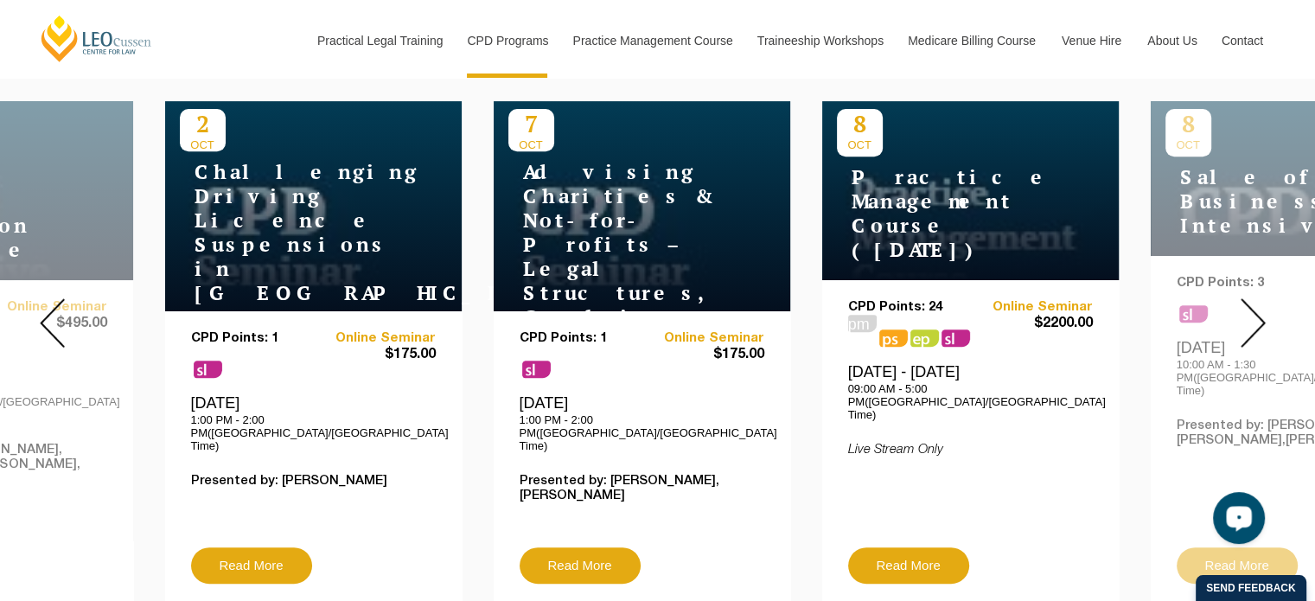
click at [239, 220] on h4 "Challenging Driving Licence Suspensions in Victoria" at bounding box center [288, 232] width 216 height 145
click at [255, 547] on link "Read More" at bounding box center [251, 565] width 121 height 36
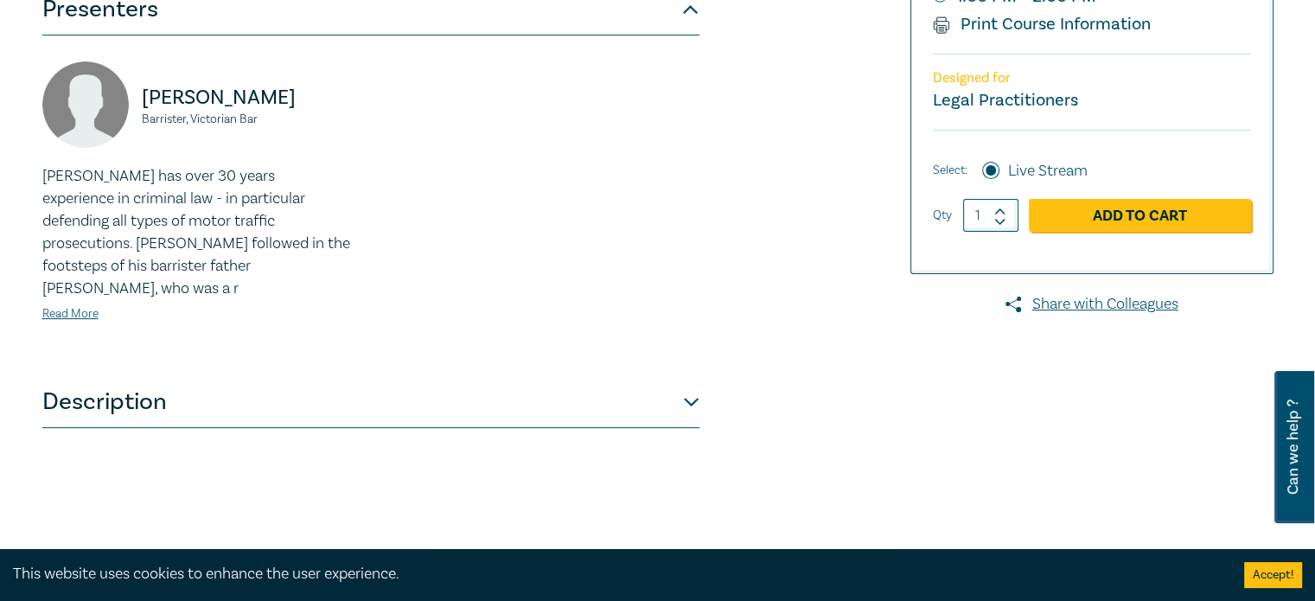
scroll to position [605, 0]
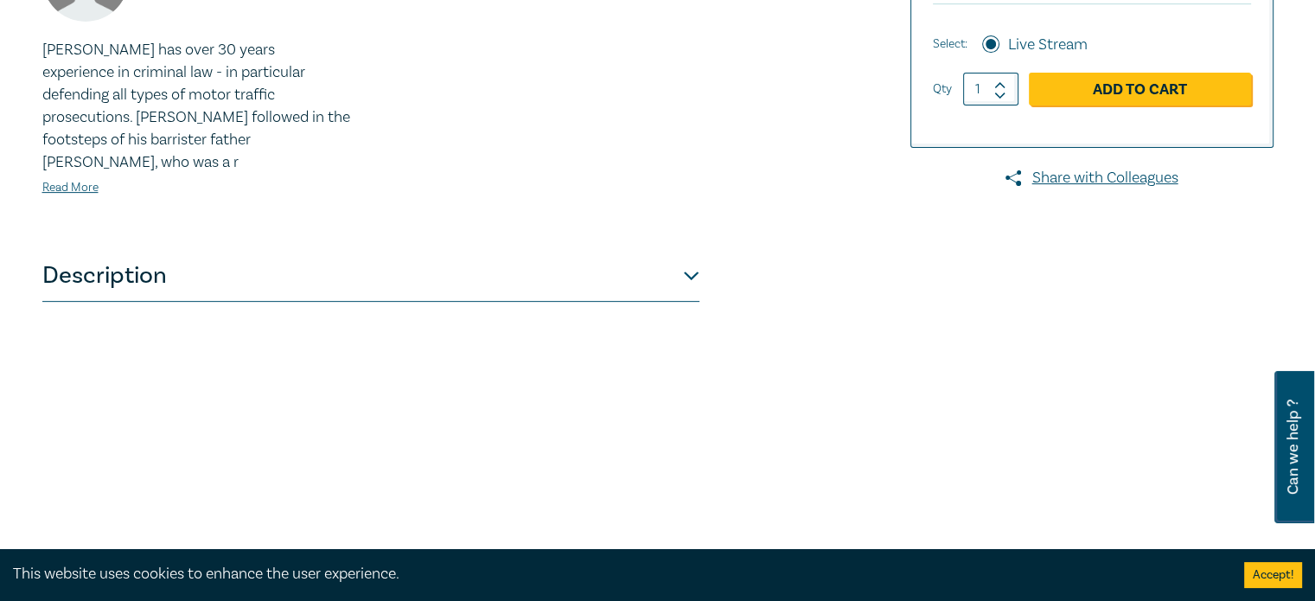
click at [693, 250] on button "Description" at bounding box center [370, 276] width 657 height 52
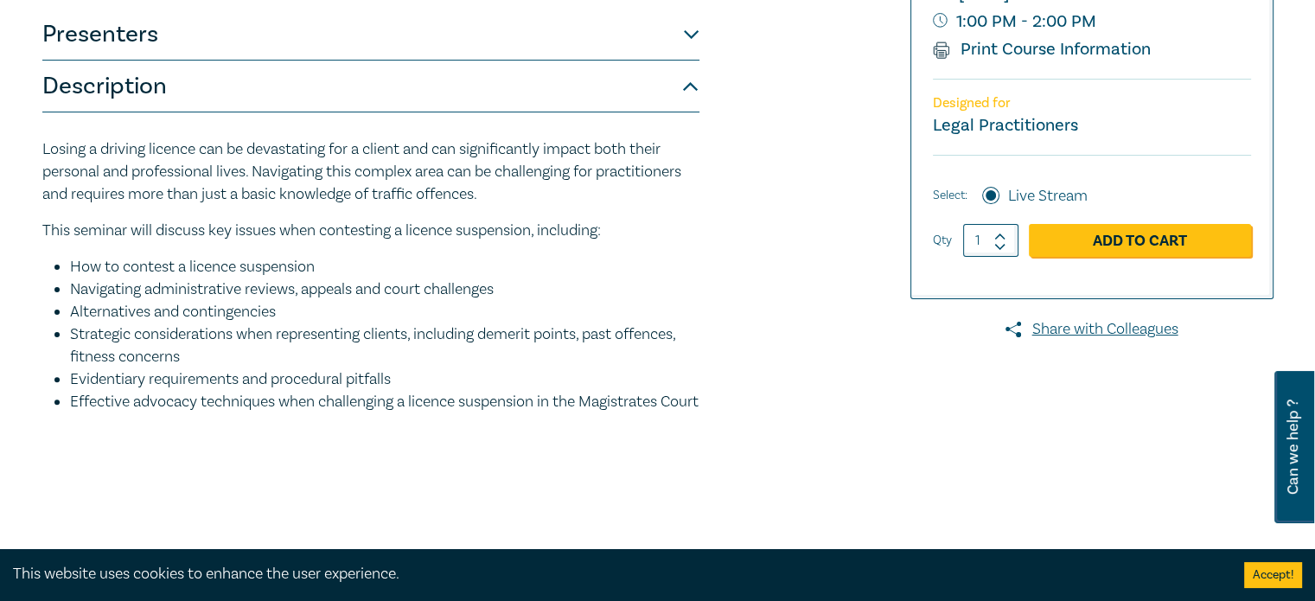
scroll to position [432, 0]
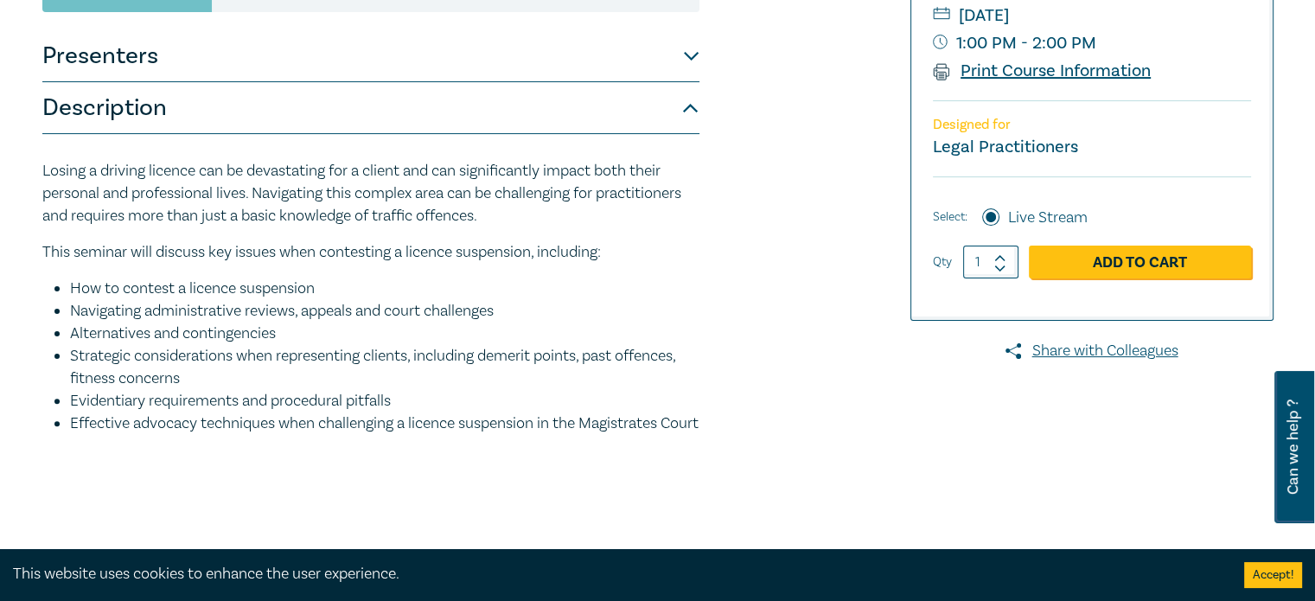
click at [1009, 60] on link "Print Course Information" at bounding box center [1042, 71] width 219 height 22
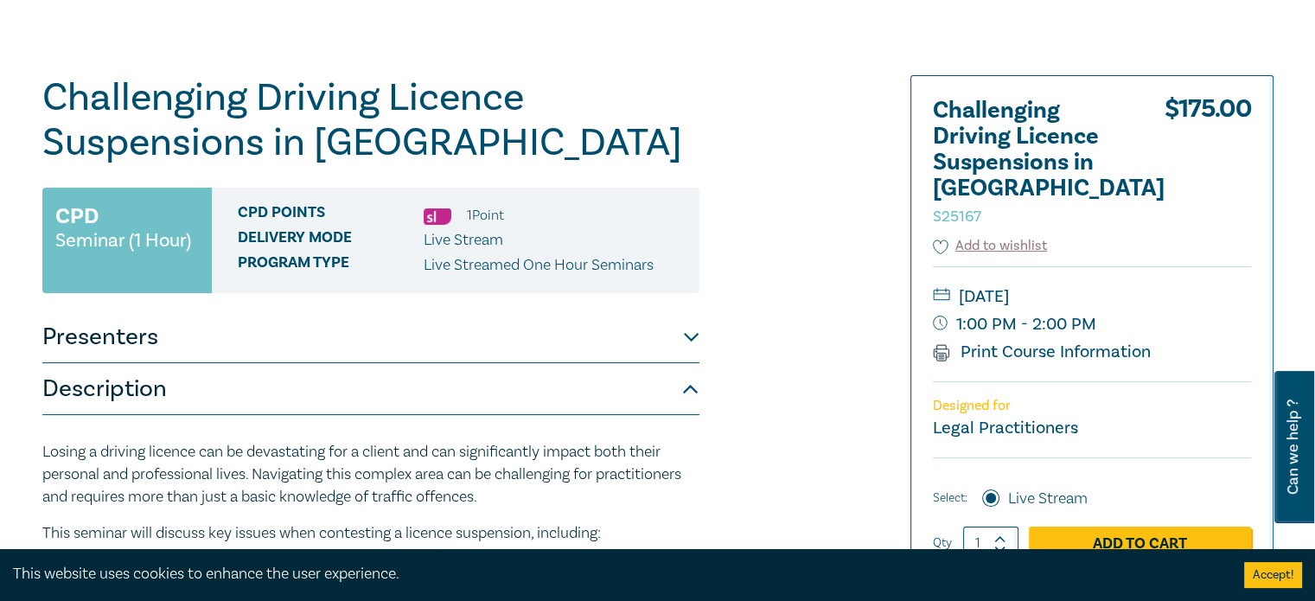
scroll to position [0, 0]
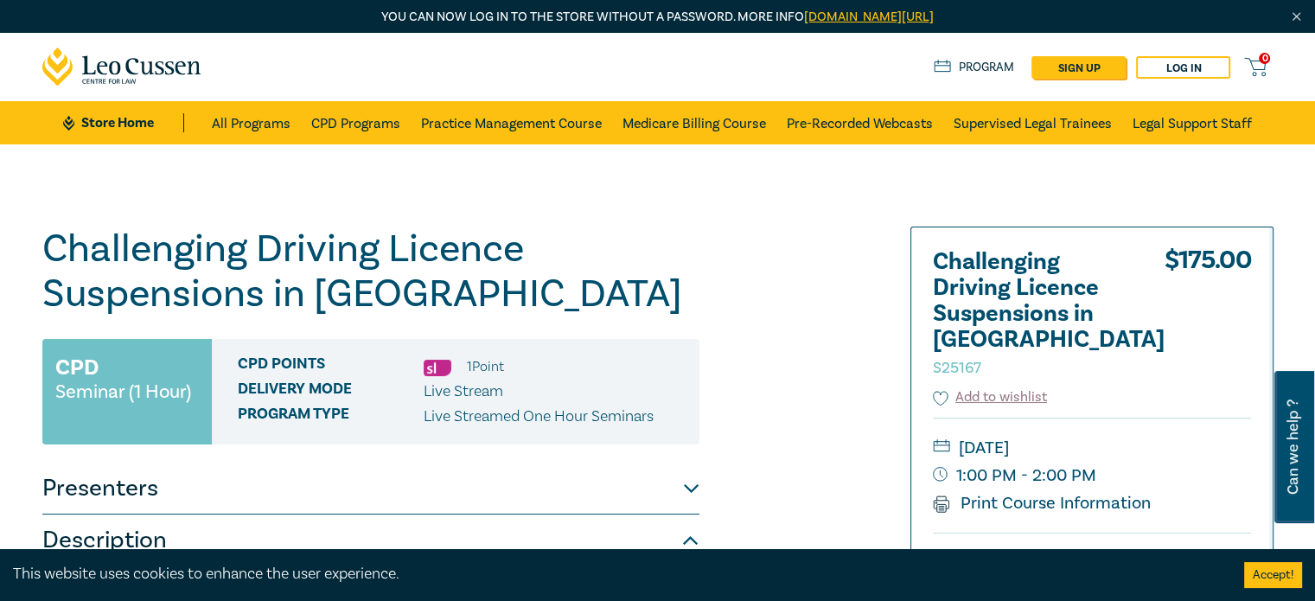
click at [976, 64] on link "Program" at bounding box center [973, 67] width 80 height 19
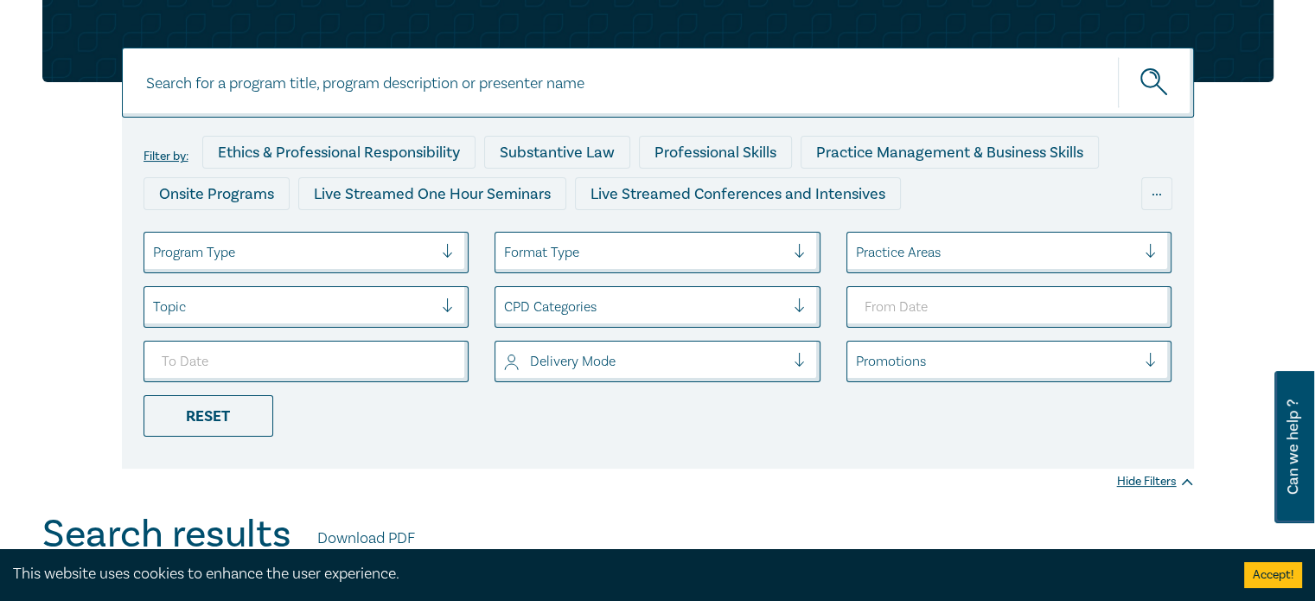
scroll to position [173, 0]
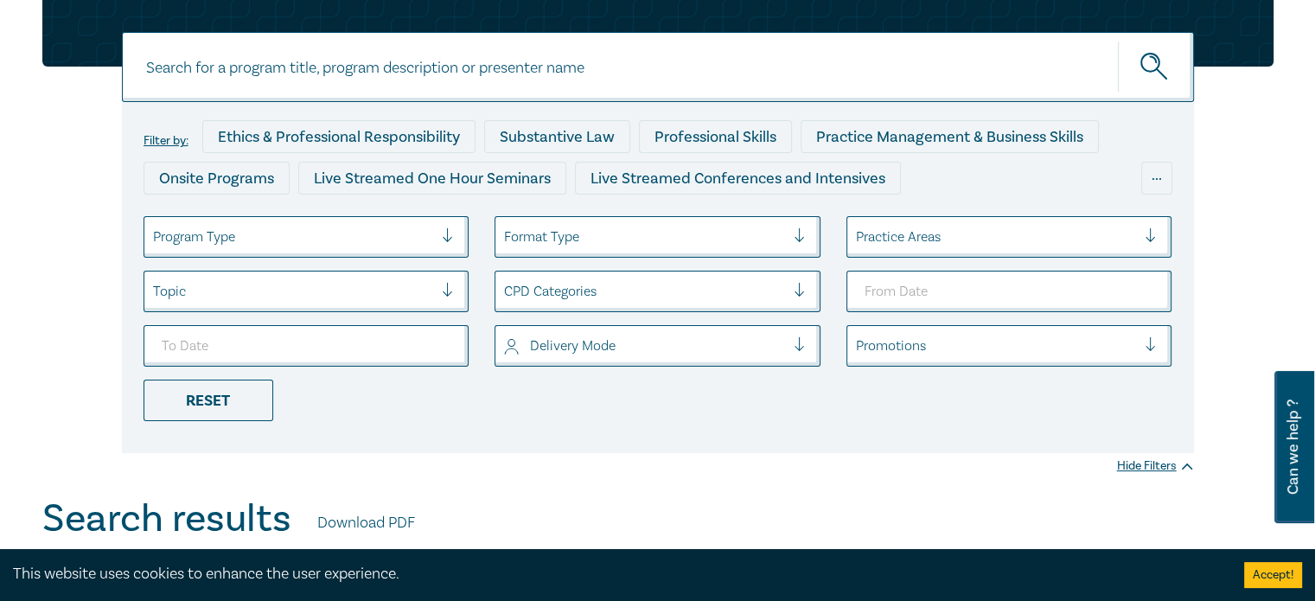
click at [434, 288] on div "Topic" at bounding box center [293, 291] width 298 height 29
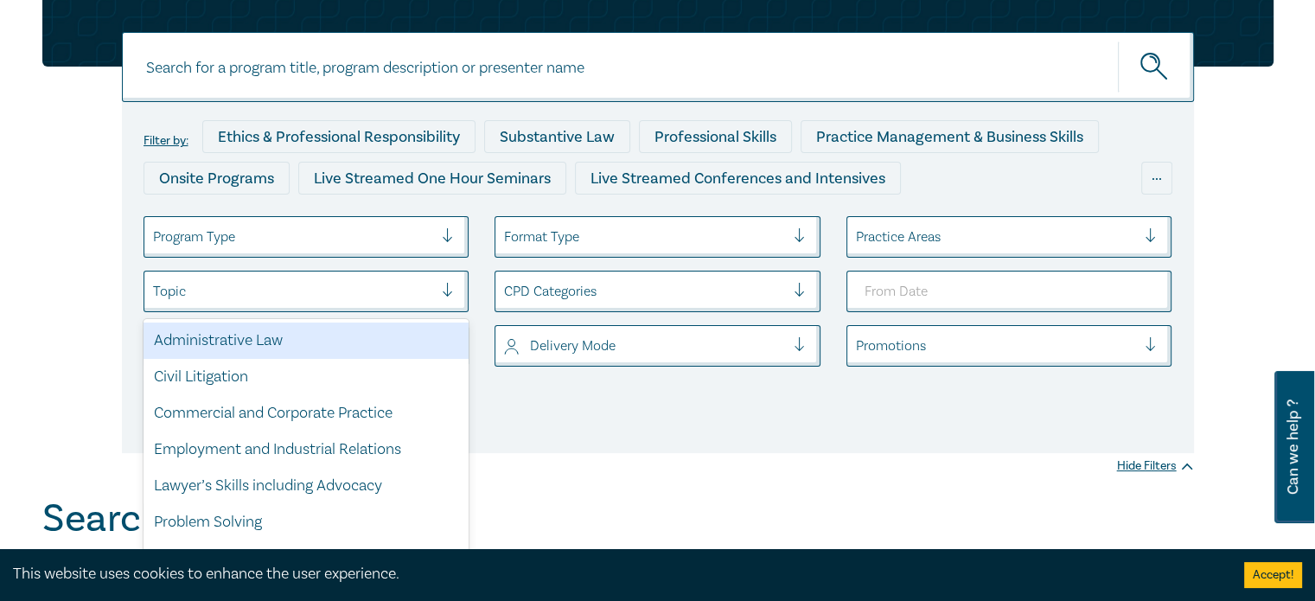
click at [266, 338] on div "Administrative Law" at bounding box center [306, 340] width 326 height 36
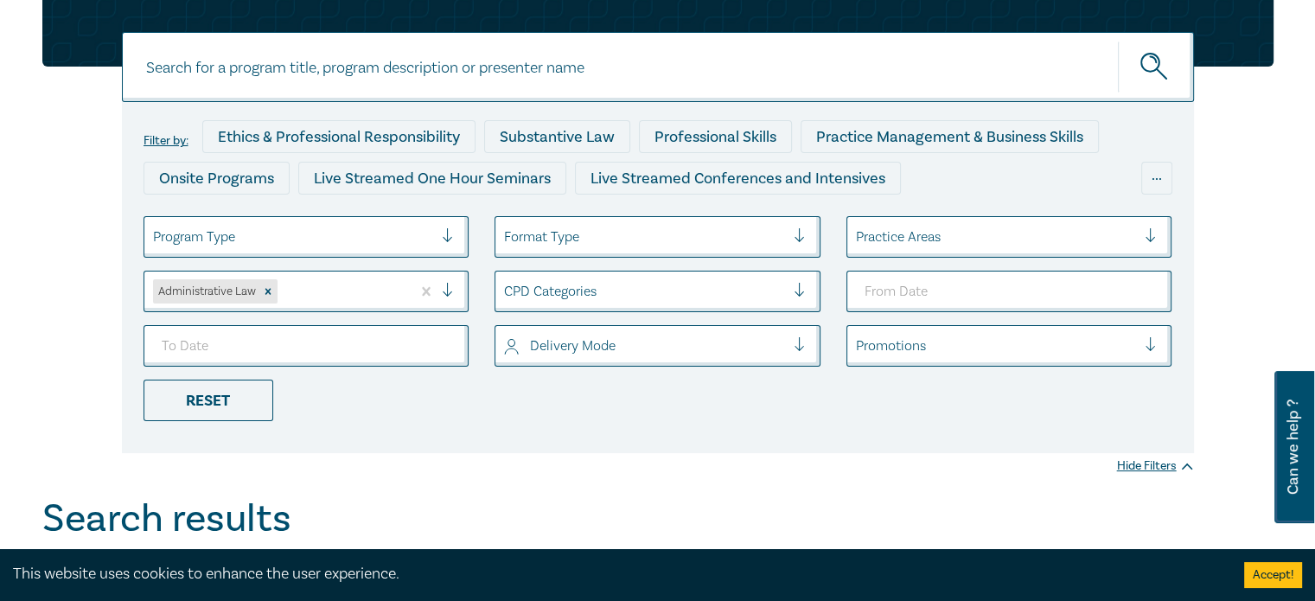
scroll to position [86, 0]
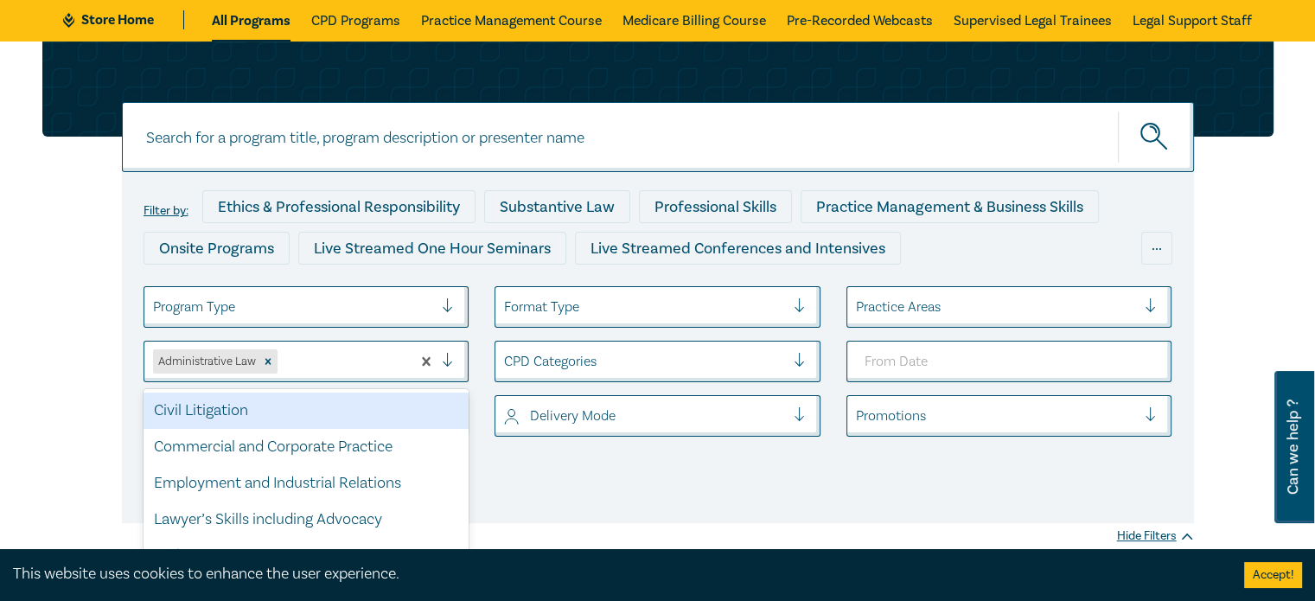
click at [351, 374] on div "Administrative Law" at bounding box center [306, 361] width 326 height 41
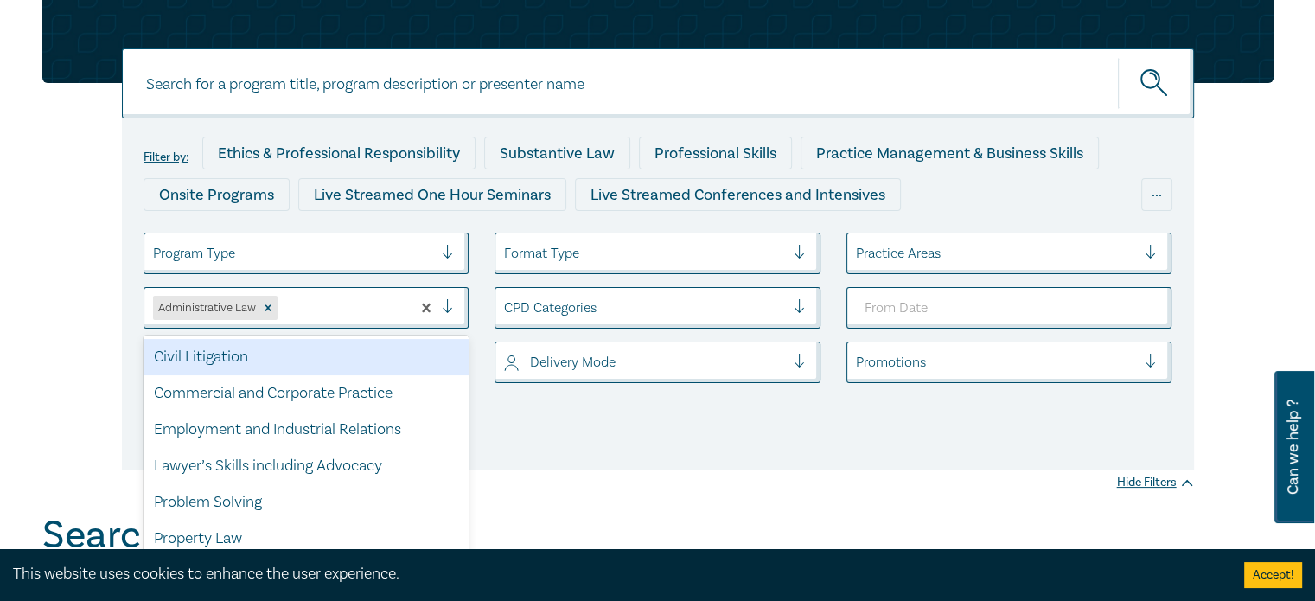
scroll to position [157, 0]
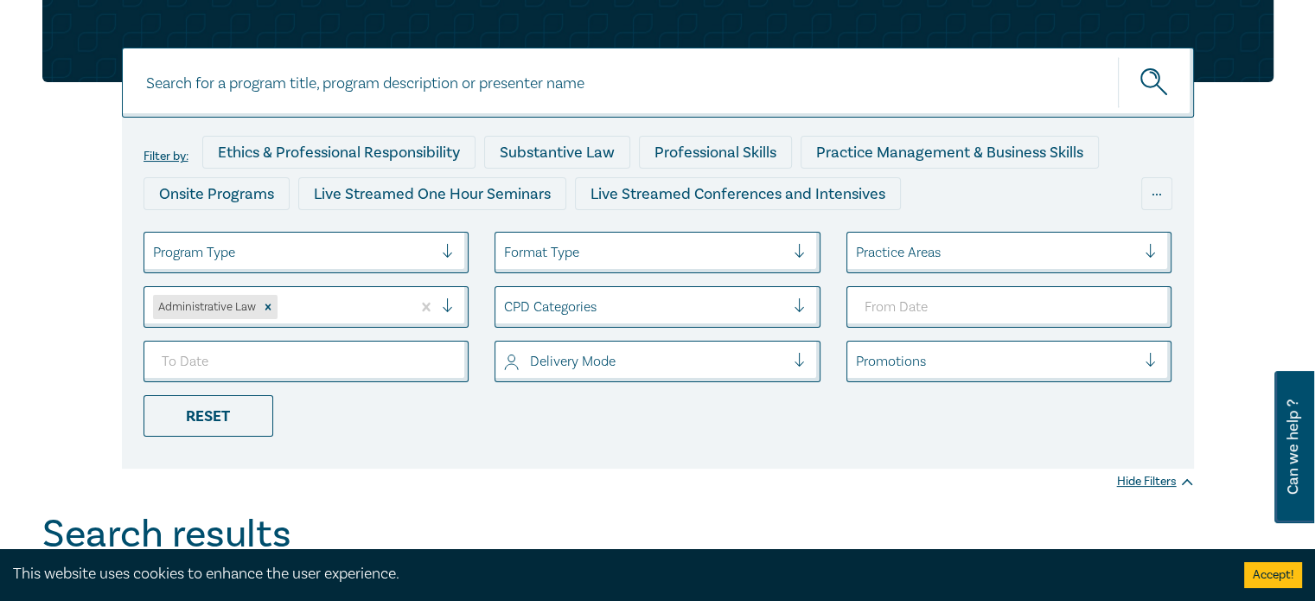
click at [677, 407] on ul "Program Type Format Type Practice Areas Administrative Law CPD Categories Deliv…" at bounding box center [658, 334] width 1054 height 205
click at [199, 412] on div "Reset" at bounding box center [208, 415] width 130 height 41
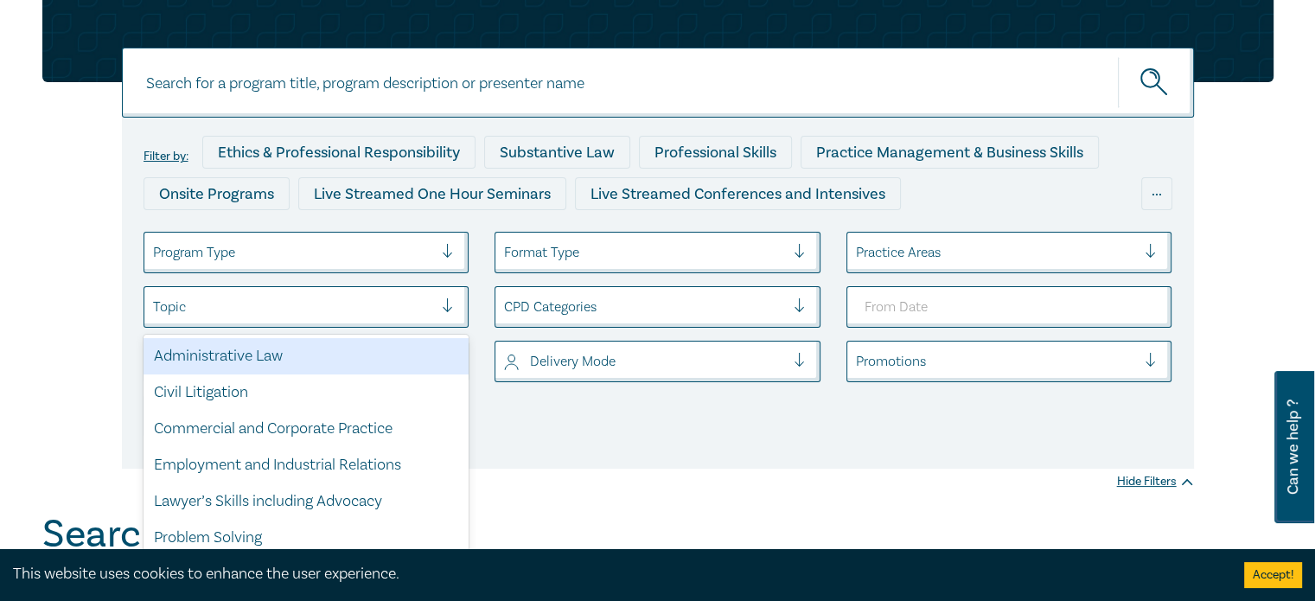
click at [214, 309] on div at bounding box center [293, 307] width 281 height 22
click at [210, 363] on div "Administrative Law" at bounding box center [306, 356] width 326 height 36
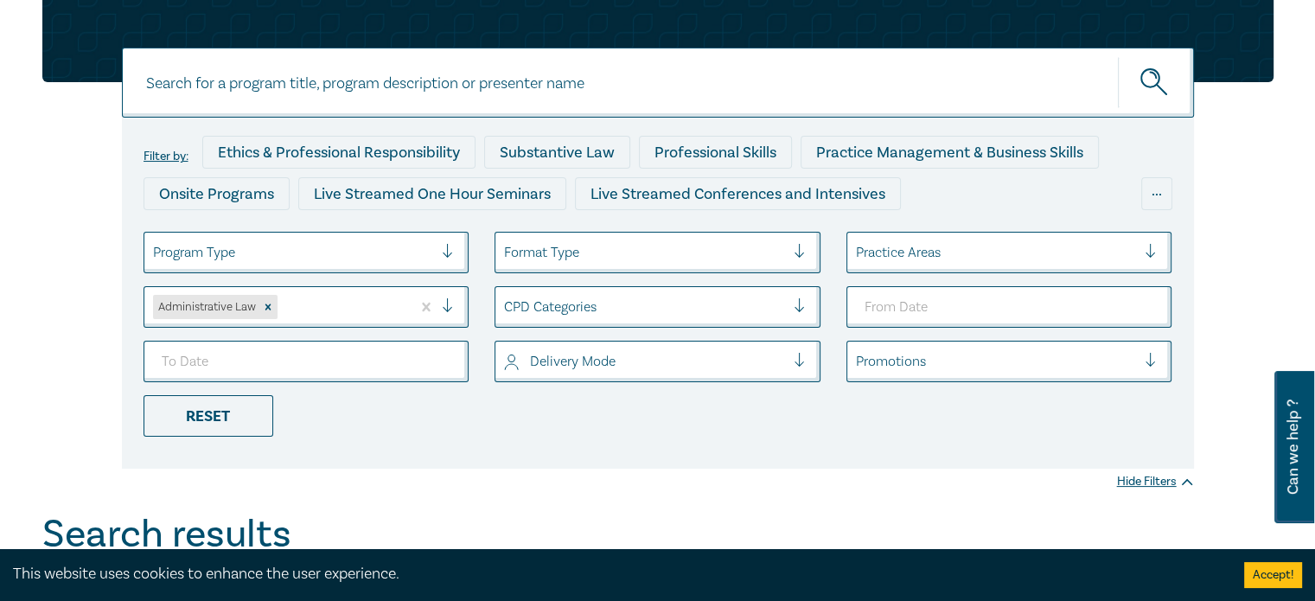
click at [384, 90] on input at bounding box center [658, 83] width 1072 height 70
type input "immigeration"
click at [1118, 56] on button "submit" at bounding box center [1156, 82] width 76 height 53
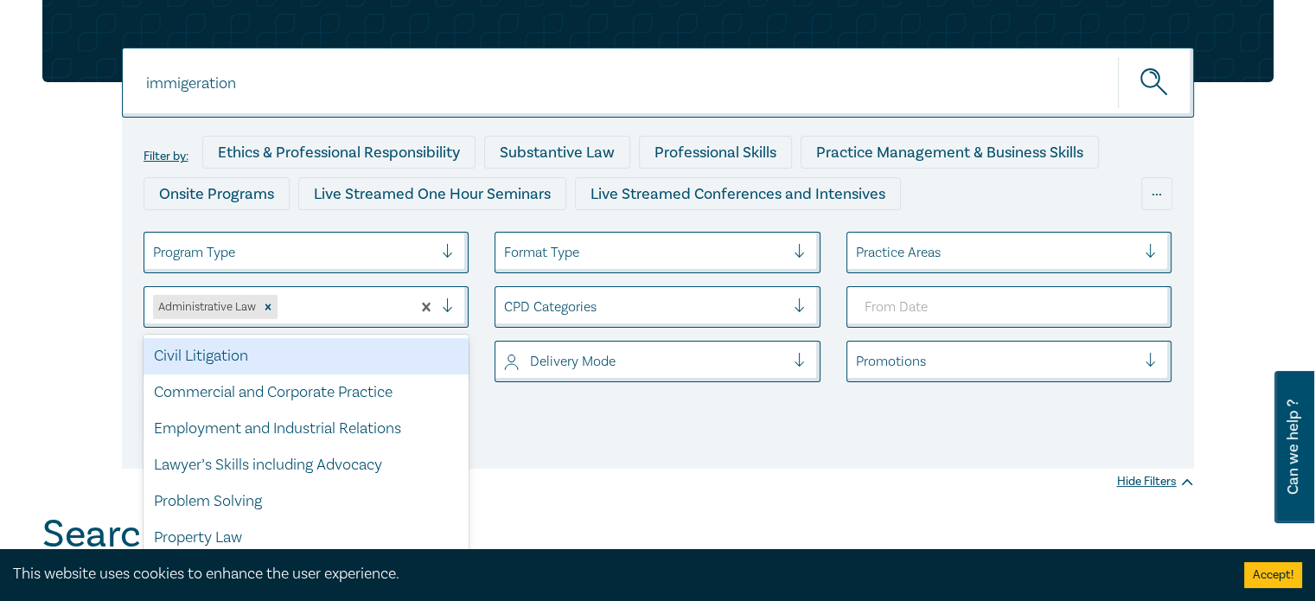
drag, startPoint x: 264, startPoint y: 311, endPoint x: 153, endPoint y: 315, distance: 110.7
click at [153, 315] on div "Administrative Law" at bounding box center [277, 306] width 267 height 31
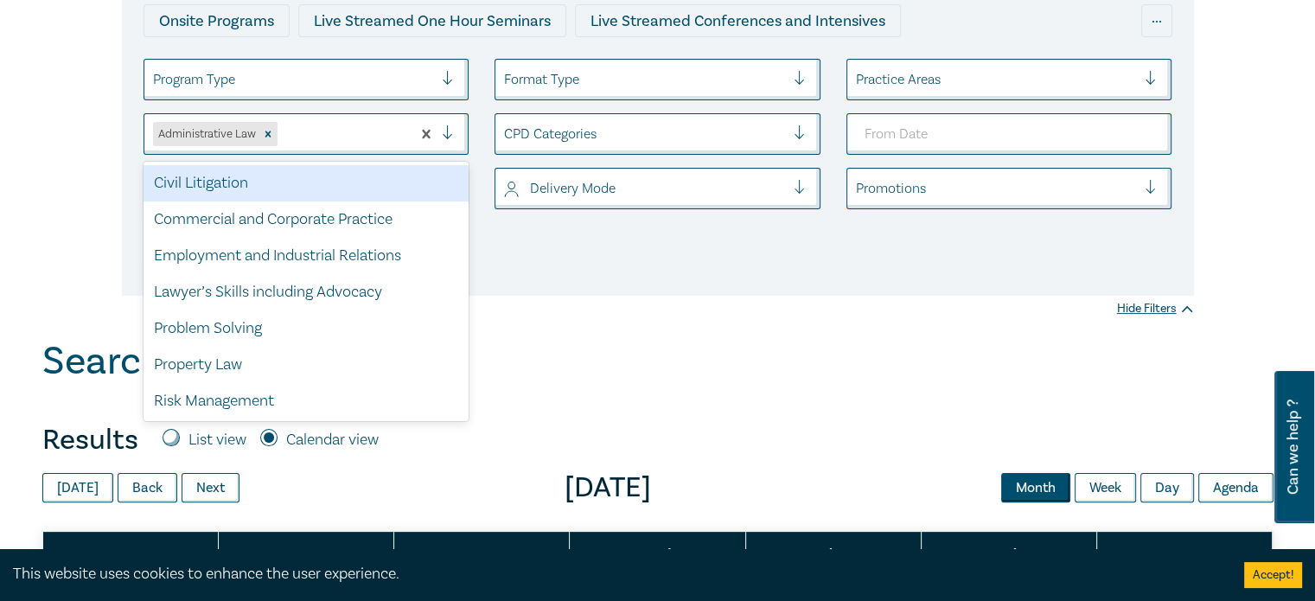
click at [420, 74] on div at bounding box center [293, 79] width 281 height 22
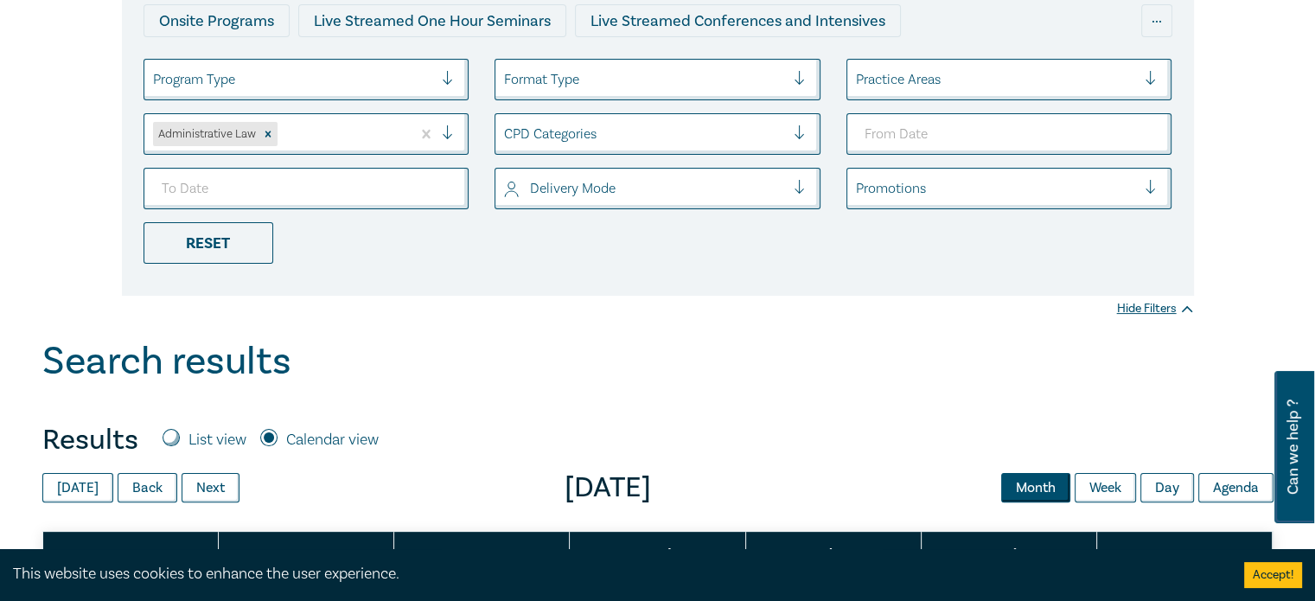
click at [847, 342] on div "Search results" at bounding box center [657, 366] width 1231 height 54
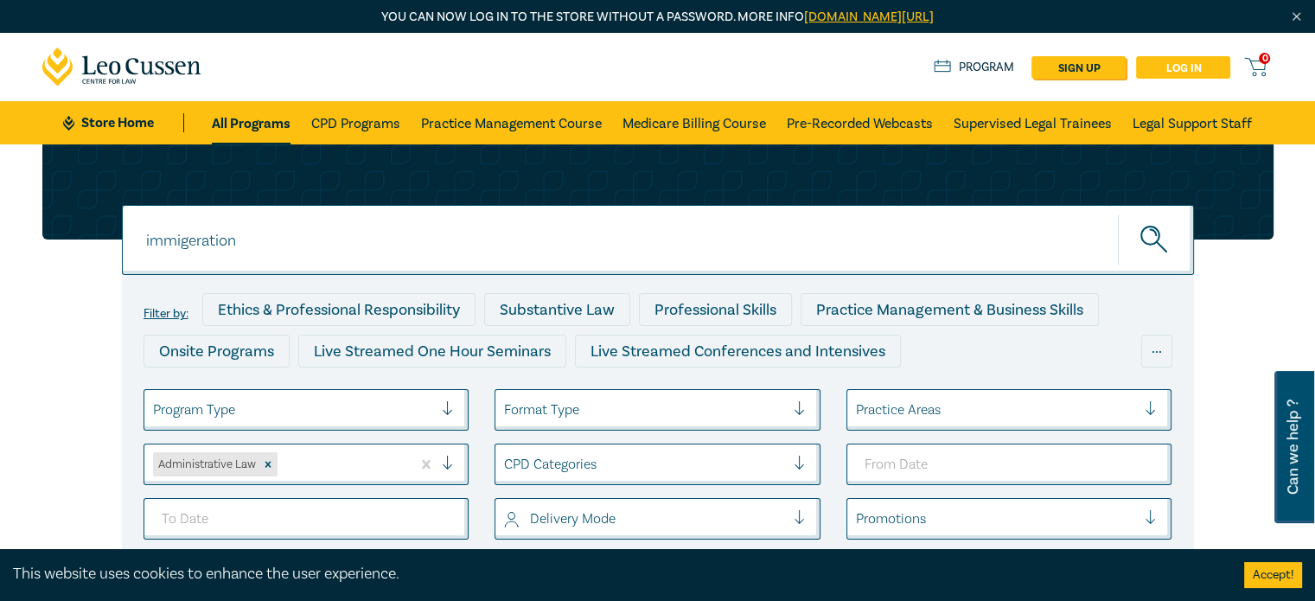
click at [1190, 61] on link "Log in" at bounding box center [1183, 67] width 94 height 22
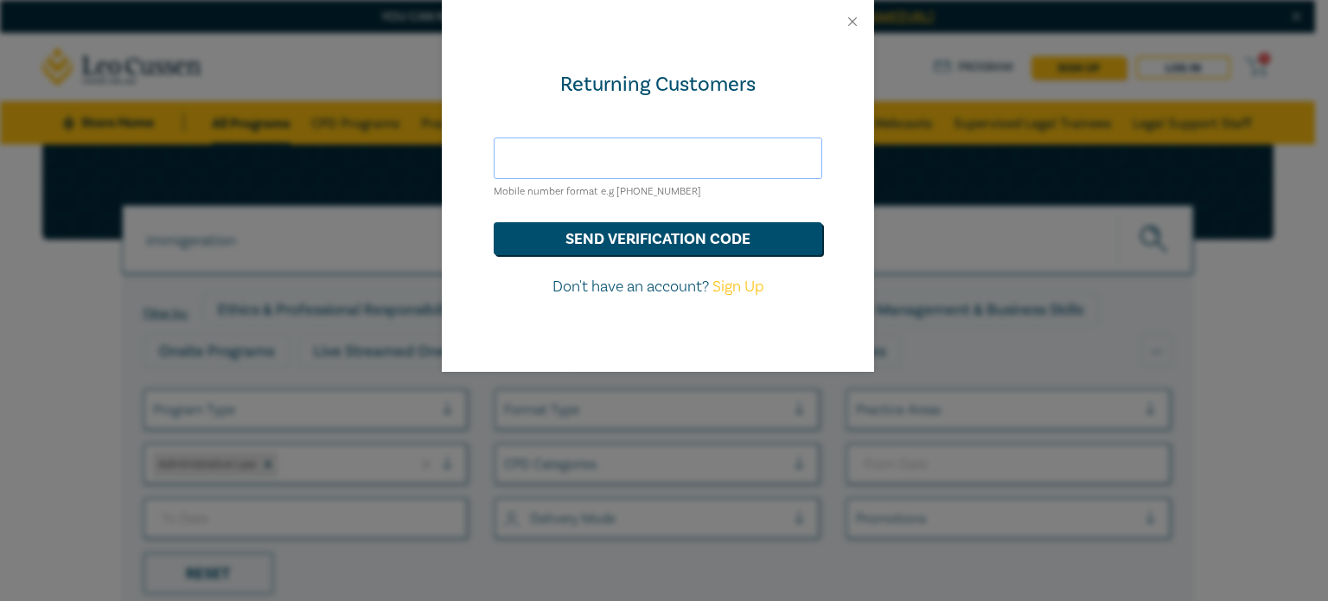
click at [591, 154] on input "text" at bounding box center [658, 157] width 328 height 41
click at [463, 283] on div "Returning Customers Mobile number format e.g +61 000000000 send verification co…" at bounding box center [658, 207] width 432 height 328
click at [847, 22] on button "Close" at bounding box center [852, 22] width 16 height 16
